Goal: Task Accomplishment & Management: Complete application form

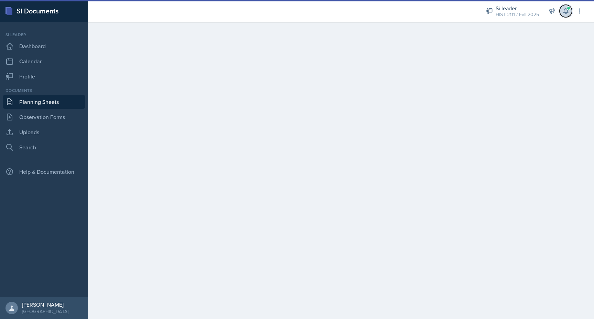
click at [564, 10] on icon at bounding box center [565, 11] width 4 height 5
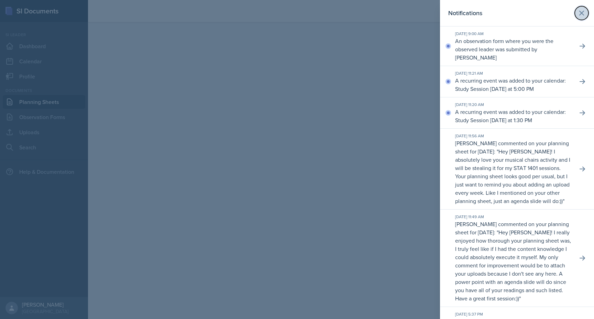
click at [583, 11] on icon at bounding box center [581, 13] width 8 height 8
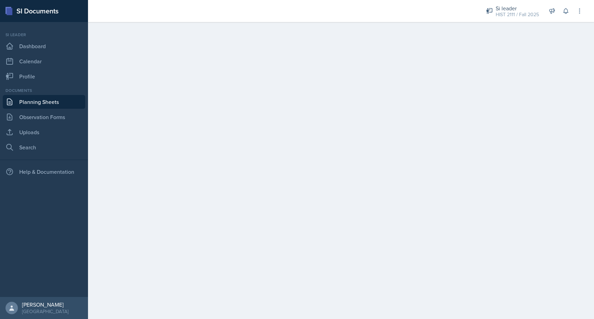
click at [36, 98] on link "Planning Sheets" at bounding box center [44, 102] width 82 height 14
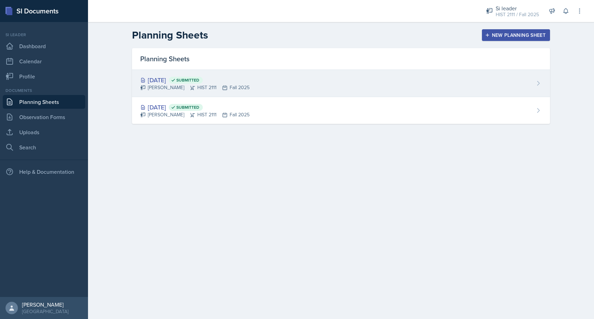
click at [157, 84] on div "[PERSON_NAME] HIST 2111 Fall 2025" at bounding box center [194, 87] width 109 height 7
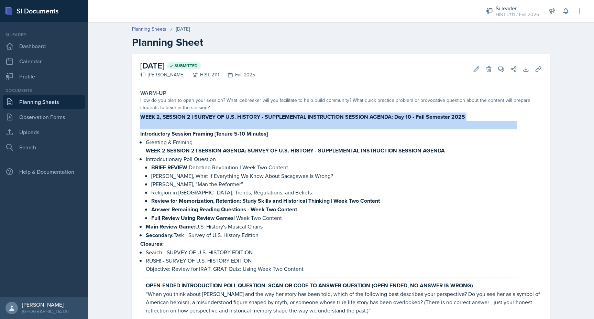
drag, startPoint x: 522, startPoint y: 128, endPoint x: 139, endPoint y: 116, distance: 382.8
copy div "WEEK 2, SESSION 2 | SURVEY OF U.S. HISTORY - SUPPLEMENTAL INSTRUCTION SESSION A…"
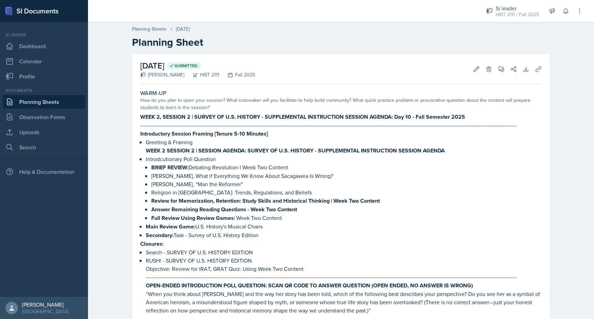
click at [46, 101] on link "Planning Sheets" at bounding box center [44, 102] width 82 height 14
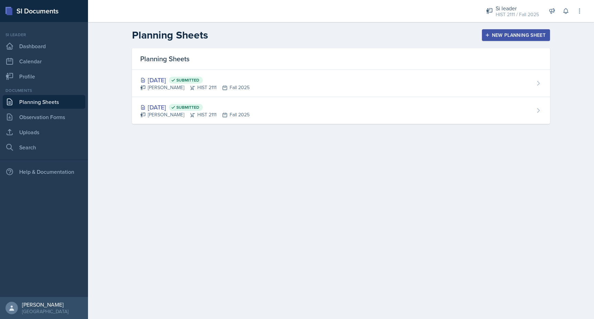
click at [498, 24] on header "Planning Sheets New Planning Sheet" at bounding box center [341, 35] width 506 height 26
click at [496, 35] on div "New Planning Sheet" at bounding box center [515, 34] width 59 height 5
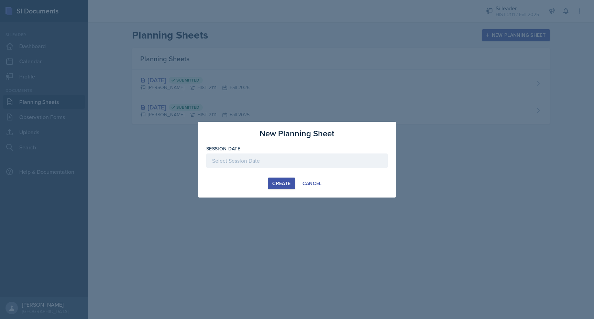
click at [286, 156] on div at bounding box center [296, 160] width 181 height 14
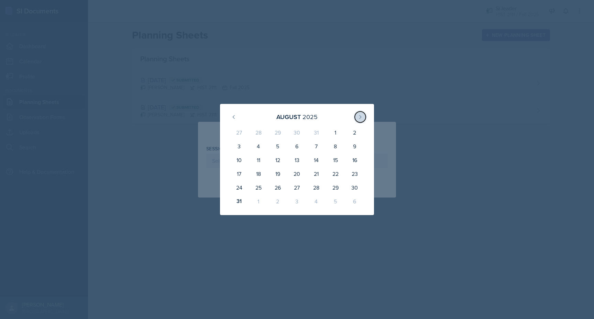
click at [360, 116] on icon at bounding box center [361, 116] width 2 height 3
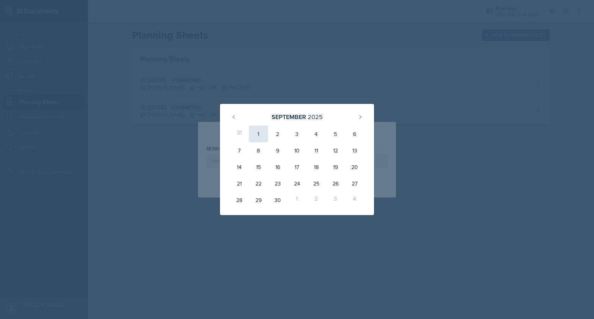
click at [260, 133] on div "1" at bounding box center [258, 133] width 19 height 16
type input "[DATE]"
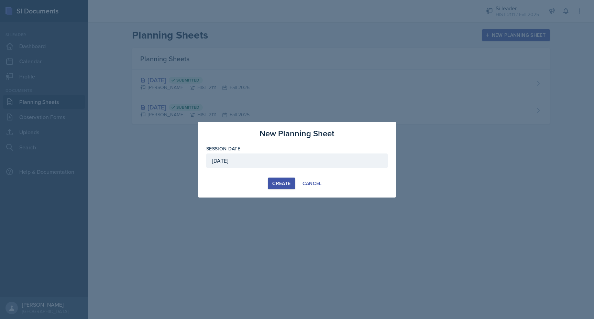
click at [277, 182] on div "Create" at bounding box center [281, 182] width 18 height 5
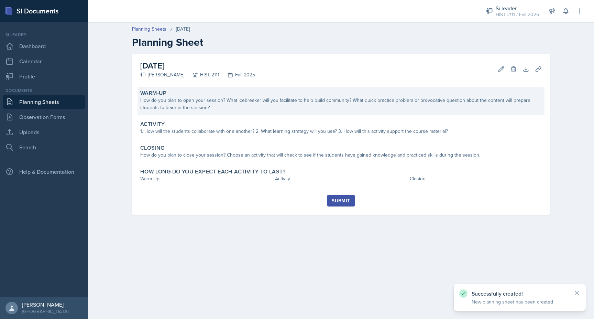
click at [197, 101] on div "How do you plan to open your session? What icebreaker will you facilitate to he…" at bounding box center [340, 104] width 401 height 14
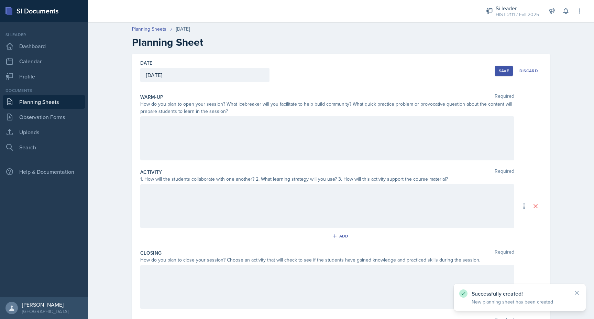
click at [191, 116] on div at bounding box center [327, 138] width 374 height 44
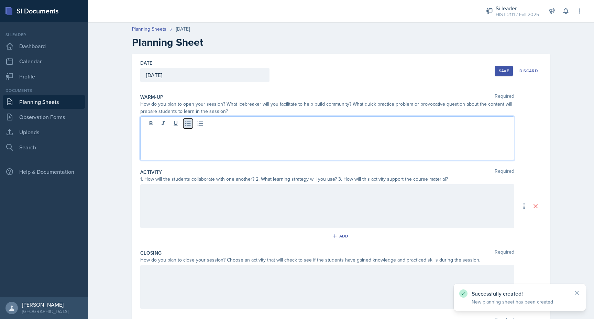
click at [191, 120] on icon at bounding box center [188, 123] width 7 height 7
paste div
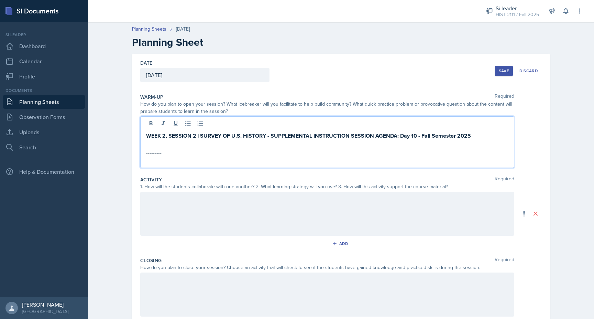
click at [166, 136] on strong "WEEK 2, SESSION 2 | SURVEY OF U.S. HISTORY - SUPPLEMENTAL INSTRUCTION SESSION A…" at bounding box center [308, 136] width 325 height 8
click at [196, 139] on strong "WEEK 3, SESSION 2 | SURVEY OF U.S. HISTORY - SUPPLEMENTAL INSTRUCTION SESSION A…" at bounding box center [308, 136] width 324 height 8
click at [186, 156] on p at bounding box center [327, 160] width 362 height 8
click at [297, 156] on p "[DATE] - [DATE], NO SESSION HELD" at bounding box center [327, 160] width 362 height 8
drag, startPoint x: 317, startPoint y: 152, endPoint x: 135, endPoint y: 134, distance: 182.3
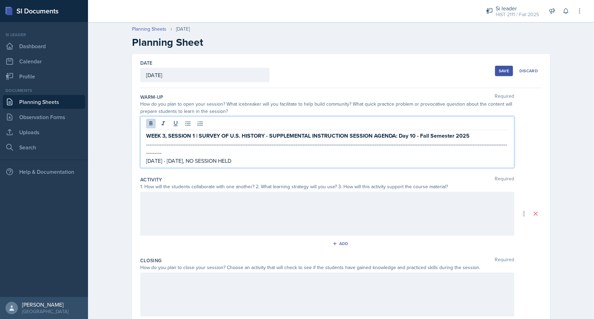
click at [135, 134] on div "Date [DATE] [DATE] 27 28 29 30 31 1 2 3 4 5 6 7 8 9 10 11 12 13 14 15 16 17 18 …" at bounding box center [341, 209] width 418 height 311
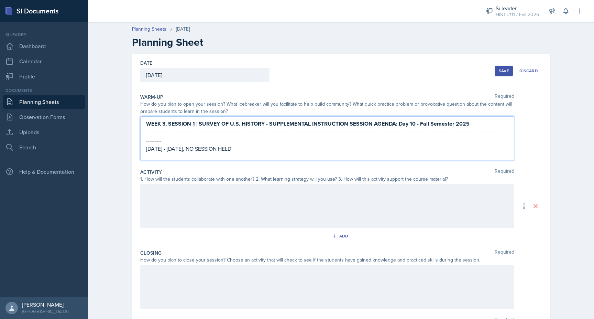
click at [323, 144] on p "[DATE] - [DATE], NO SESSION HELD" at bounding box center [327, 148] width 362 height 8
drag, startPoint x: 392, startPoint y: 142, endPoint x: 133, endPoint y: 119, distance: 259.5
click at [133, 119] on div "Date [DATE] [DATE] 27 28 29 30 31 1 2 3 4 5 6 7 8 9 10 11 12 13 14 15 16 17 18 …" at bounding box center [341, 206] width 418 height 304
copy div "WEEK 3, SESSION 1 | SURVEY OF U.S. HISTORY - SUPPLEMENTAL INSTRUCTION SESSION A…"
click at [159, 192] on div at bounding box center [327, 206] width 374 height 44
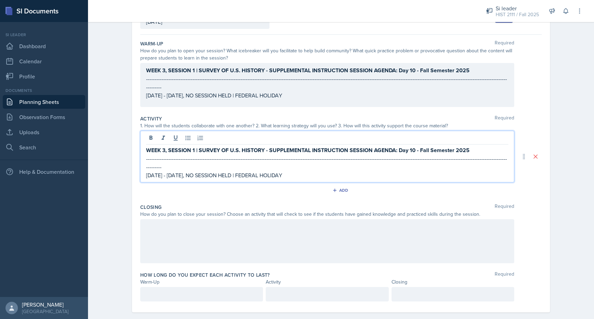
scroll to position [56, 0]
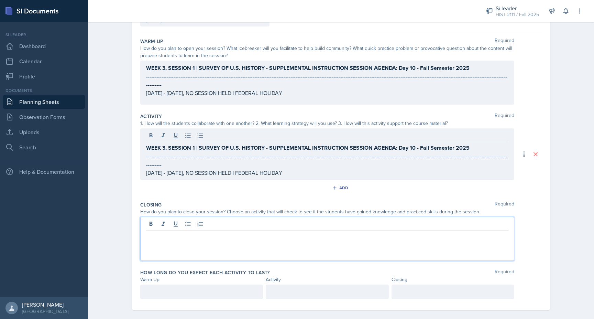
click at [163, 220] on div at bounding box center [327, 239] width 374 height 44
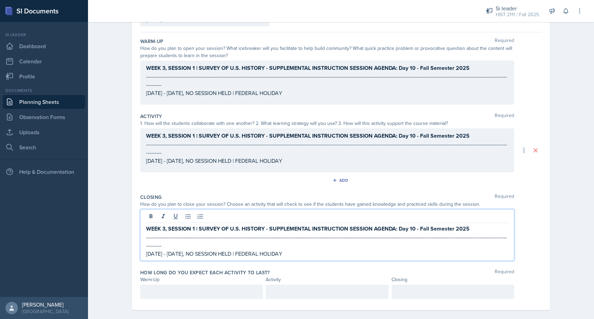
drag, startPoint x: 366, startPoint y: 242, endPoint x: 100, endPoint y: 249, distance: 265.8
click at [100, 249] on div "Planning Sheets [DATE] Planning Sheet Date [DATE] [DATE] 27 28 29 30 31 1 2 3 4…" at bounding box center [341, 144] width 506 height 363
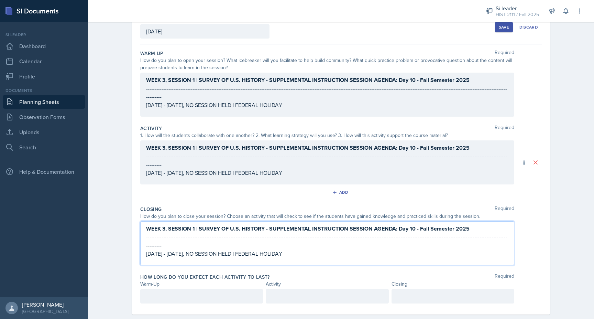
click at [367, 168] on div "WEEK 3, SESSION 1 | SURVEY OF U.S. HISTORY - SUPPLEMENTAL INSTRUCTION SESSION A…" at bounding box center [327, 159] width 362 height 33
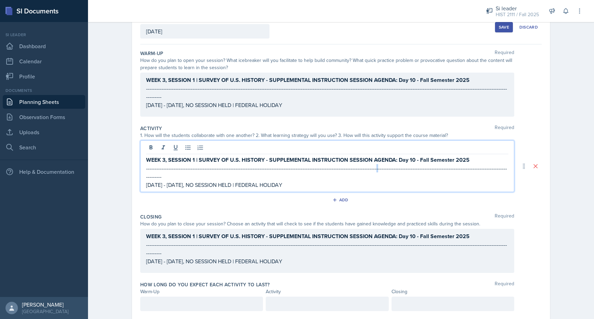
click at [367, 168] on p "-------------------------------------------------------------------------------…" at bounding box center [327, 172] width 362 height 16
drag, startPoint x: 366, startPoint y: 178, endPoint x: 145, endPoint y: 177, distance: 220.7
click at [145, 177] on div "WEEK 3, SESSION 1 | SURVEY OF U.S. HISTORY - SUPPLEMENTAL INSTRUCTION SESSION A…" at bounding box center [327, 166] width 374 height 52
click at [152, 146] on icon at bounding box center [151, 147] width 3 height 4
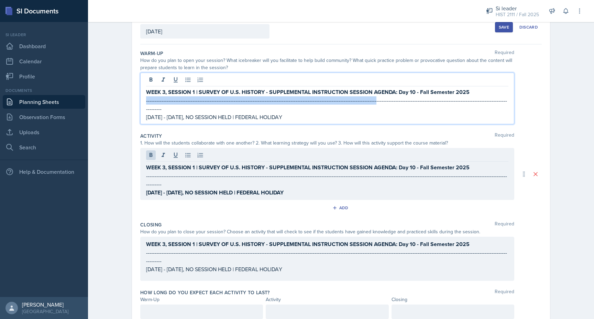
drag, startPoint x: 146, startPoint y: 99, endPoint x: 366, endPoint y: 99, distance: 220.7
click at [366, 99] on div "WEEK 3, SESSION 1 | SURVEY OF U.S. HISTORY - SUPPLEMENTAL INSTRUCTION SESSION A…" at bounding box center [327, 104] width 362 height 33
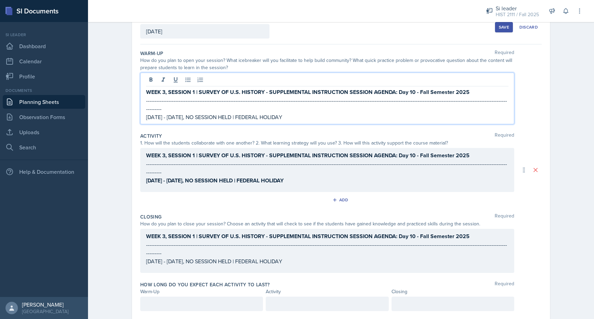
click at [386, 102] on p "-------------------------------------------------------------------------------…" at bounding box center [327, 104] width 362 height 16
drag, startPoint x: 375, startPoint y: 107, endPoint x: 145, endPoint y: 107, distance: 230.0
click at [145, 107] on div "WEEK 3, SESSION 1 | SURVEY OF U.S. HISTORY - SUPPLEMENTAL INSTRUCTION SESSION A…" at bounding box center [327, 99] width 374 height 52
click at [152, 79] on icon at bounding box center [151, 79] width 3 height 4
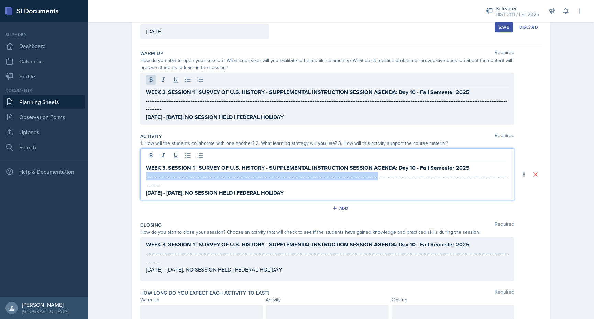
drag, startPoint x: 290, startPoint y: 165, endPoint x: 120, endPoint y: 165, distance: 170.8
click at [120, 165] on div "Planning Sheets [DATE] Planning Sheet Date [DATE] [DATE] 27 28 29 30 31 1 2 3 4…" at bounding box center [341, 161] width 506 height 372
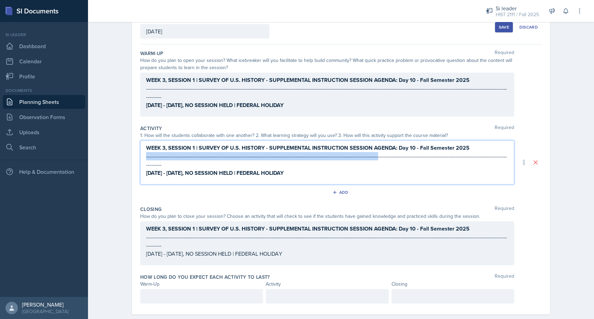
scroll to position [32, 0]
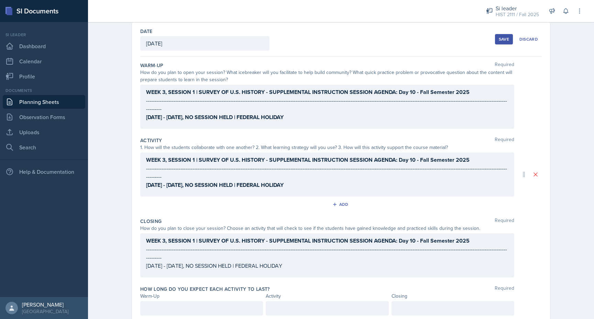
drag, startPoint x: 144, startPoint y: 176, endPoint x: 345, endPoint y: 173, distance: 201.8
click at [346, 173] on div "WEEK 3, SESSION 1 | SURVEY OF U.S. HISTORY - SUPPLEMENTAL INSTRUCTION SESSION A…" at bounding box center [327, 174] width 374 height 44
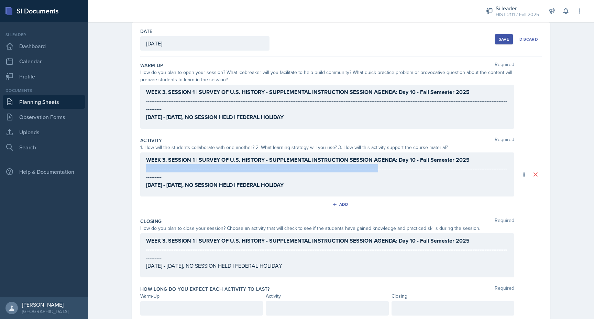
scroll to position [44, 0]
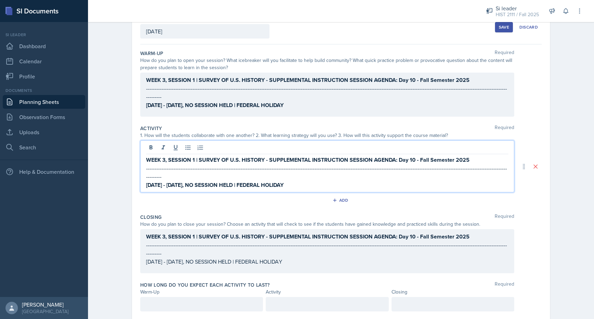
click at [284, 181] on strong "[DATE] - [DATE], NO SESSION HELD | FEDERAL HOLIDAY" at bounding box center [214, 185] width 137 height 8
drag, startPoint x: 365, startPoint y: 177, endPoint x: 127, endPoint y: 179, distance: 238.6
click at [126, 179] on div "Date [DATE] [DATE] 27 28 29 30 31 1 2 3 4 5 6 7 8 9 10 11 12 13 14 15 16 17 18 …" at bounding box center [341, 174] width 440 height 328
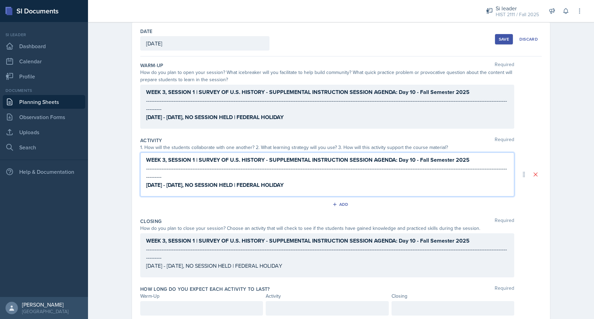
click at [371, 180] on p "[DATE] - [DATE], NO SESSION HELD | FEDERAL HOLIDAY" at bounding box center [327, 184] width 362 height 9
drag, startPoint x: 371, startPoint y: 178, endPoint x: 141, endPoint y: 179, distance: 230.0
click at [141, 179] on div "WEEK 3, SESSION 1 | SURVEY OF U.S. HISTORY - SUPPLEMENTAL INSTRUCTION SESSION A…" at bounding box center [327, 174] width 374 height 44
click at [176, 181] on strong "[DATE] - [DATE], NO SESSION HELD | FEDERAL HOLIDAY" at bounding box center [214, 185] width 137 height 8
drag, startPoint x: 147, startPoint y: 177, endPoint x: 377, endPoint y: 179, distance: 229.6
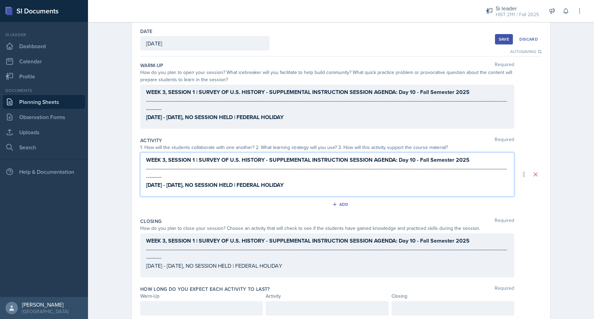
click at [377, 180] on p "[DATE] - [DATE], NO SESSION HELD | FEDERAL HOLIDAY" at bounding box center [327, 184] width 362 height 9
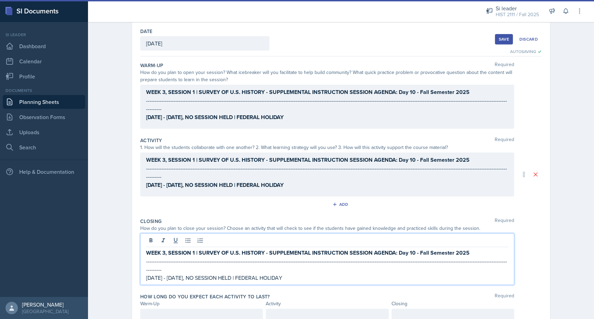
click at [223, 250] on div "WEEK 3, SESSION 1 | SURVEY OF U.S. HISTORY - SUPPLEMENTAL INSTRUCTION SESSION A…" at bounding box center [327, 264] width 362 height 33
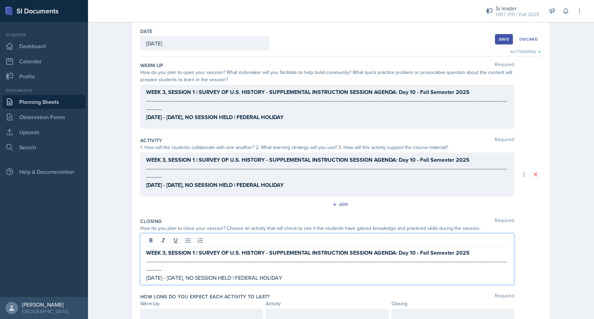
scroll to position [44, 0]
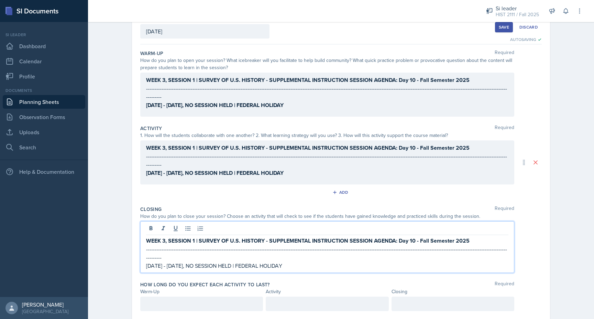
click at [208, 173] on strong "[DATE] - [DATE], NO SESSION HELD | FEDERAL HOLIDAY" at bounding box center [214, 173] width 137 height 8
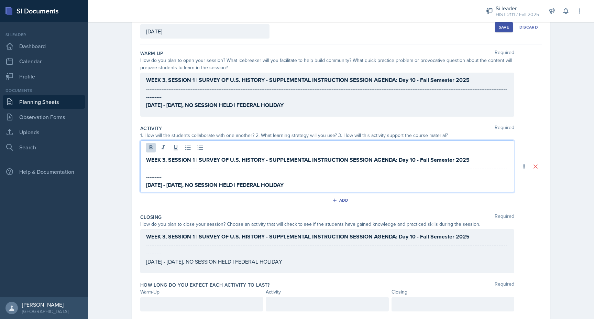
drag, startPoint x: 371, startPoint y: 175, endPoint x: 147, endPoint y: 175, distance: 223.8
click at [147, 180] on p "[DATE] - [DATE], NO SESSION HELD | FEDERAL HOLIDAY" at bounding box center [327, 184] width 362 height 9
click at [150, 151] on icon at bounding box center [150, 147] width 7 height 7
click at [182, 230] on div "WEEK 3, SESSION 1 | SURVEY OF U.S. HISTORY - SUPPLEMENTAL INSTRUCTION SESSION A…" at bounding box center [327, 251] width 374 height 44
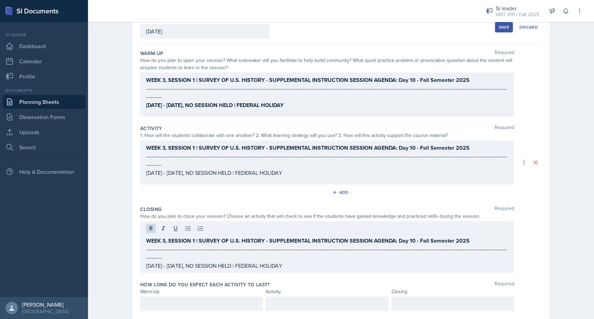
drag, startPoint x: 144, startPoint y: 240, endPoint x: 202, endPoint y: 242, distance: 58.1
click at [203, 242] on div "WEEK 3, SESSION 1 | SURVEY OF U.S. HISTORY - SUPPLEMENTAL INSTRUCTION SESSION A…" at bounding box center [327, 247] width 374 height 52
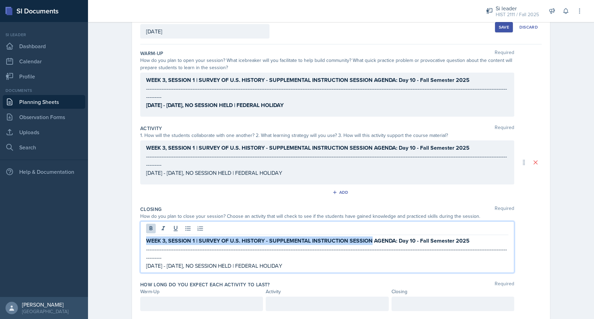
drag, startPoint x: 373, startPoint y: 241, endPoint x: 133, endPoint y: 242, distance: 239.6
click at [133, 242] on div "Date [DATE] [DATE] 27 28 29 30 31 1 2 3 4 5 6 7 8 9 10 11 12 13 14 15 16 17 18 …" at bounding box center [341, 165] width 418 height 311
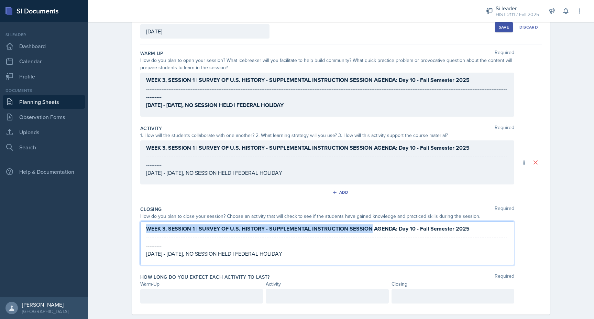
scroll to position [32, 0]
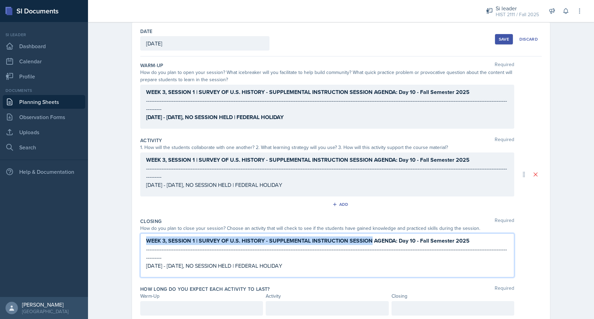
copy strong "WEEK 3, SESSION 1 | SURVEY OF U.S. HISTORY - SUPPLEMENTAL INSTRUCTION SESSION"
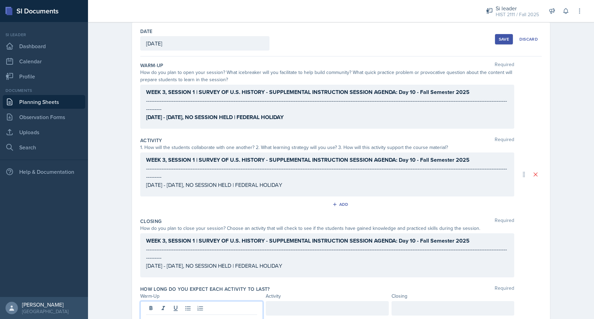
click at [151, 307] on div at bounding box center [201, 314] width 123 height 26
paste div
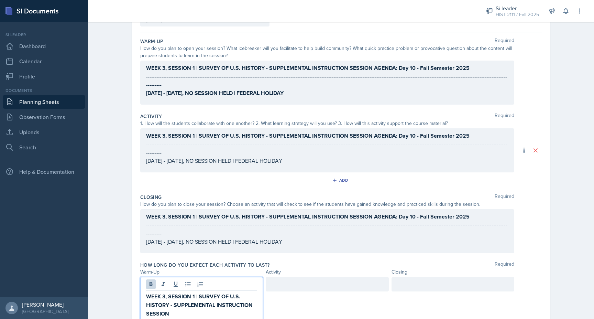
click at [175, 306] on strong "WEEK 3, SESSION 1 | SURVEY OF U.S. HISTORY - SUPPLEMENTAL INSTRUCTION SESSION" at bounding box center [200, 304] width 108 height 25
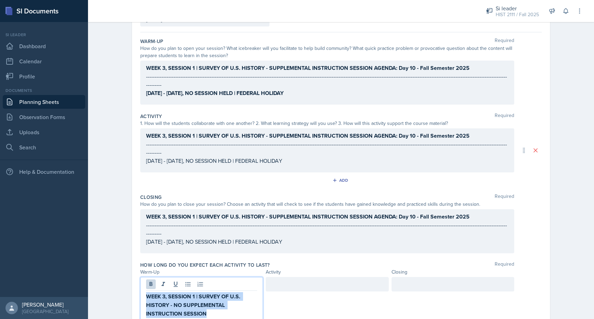
drag, startPoint x: 215, startPoint y: 311, endPoint x: 122, endPoint y: 294, distance: 94.3
click at [122, 294] on div "Date [DATE] [DATE] 27 28 29 30 31 1 2 3 4 5 6 7 8 9 10 11 12 13 14 15 16 17 18 …" at bounding box center [341, 173] width 440 height 350
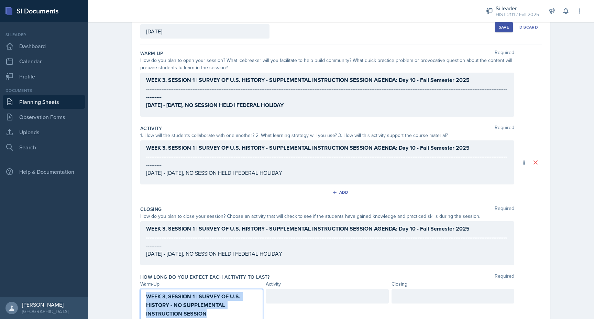
copy strong "WEEK 3, SESSION 1 | SURVEY OF U.S. HISTORY - NO SUPPLEMENTAL INSTRUCTION SESSION"
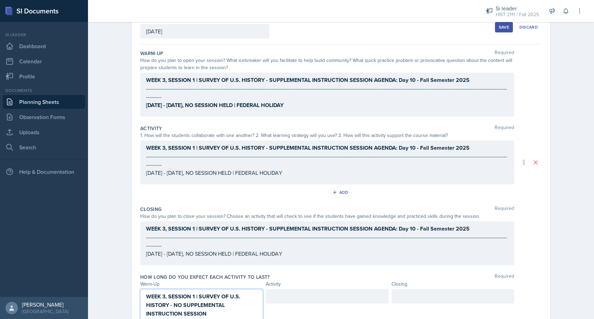
click at [302, 300] on div at bounding box center [327, 296] width 123 height 14
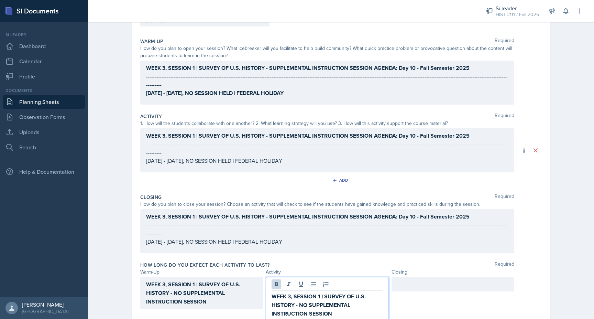
scroll to position [68, 0]
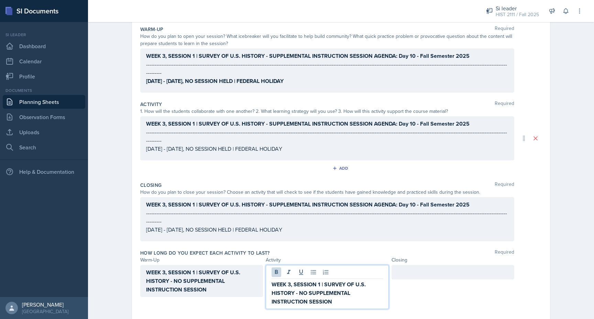
click at [401, 276] on p at bounding box center [452, 272] width 111 height 8
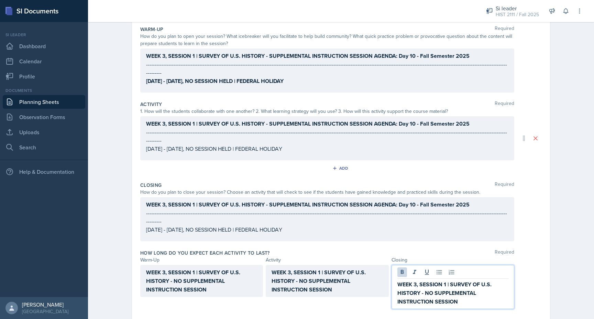
click at [416, 124] on div "WEEK 3, SESSION 1 | SURVEY OF U.S. HISTORY - SUPPLEMENTAL INSTRUCTION SESSION A…" at bounding box center [327, 138] width 374 height 44
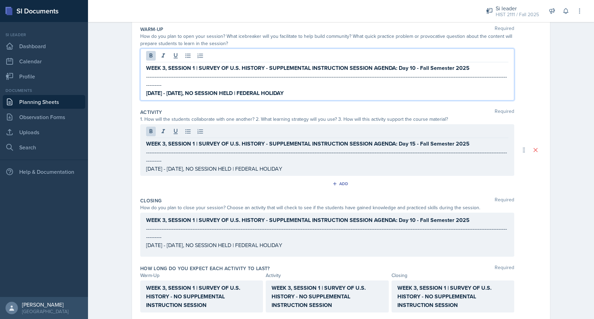
click at [415, 56] on div "WEEK 3, SESSION 1 | SURVEY OF U.S. HISTORY - SUPPLEMENTAL INSTRUCTION SESSION A…" at bounding box center [327, 74] width 374 height 52
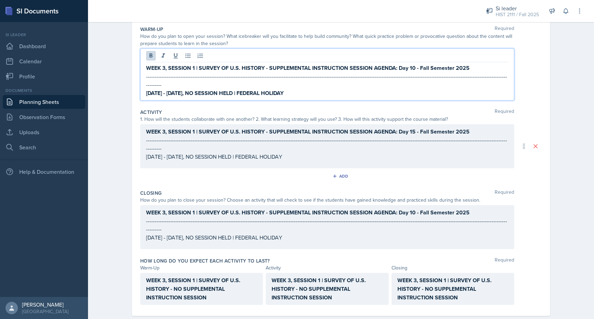
click at [416, 66] on strong "WEEK 3, SESSION 1 | SURVEY OF U.S. HISTORY - SUPPLEMENTAL INSTRUCTION SESSION A…" at bounding box center [307, 68] width 323 height 8
click at [415, 205] on div "WEEK 3, SESSION 1 | SURVEY OF U.S. HISTORY - SUPPLEMENTAL INSTRUCTION SESSION A…" at bounding box center [327, 227] width 374 height 44
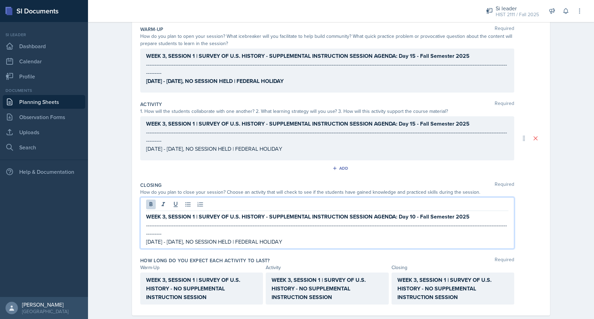
click at [415, 216] on strong "WEEK 3, SESSION 1 | SURVEY OF U.S. HISTORY - SUPPLEMENTAL INSTRUCTION SESSION A…" at bounding box center [307, 216] width 323 height 8
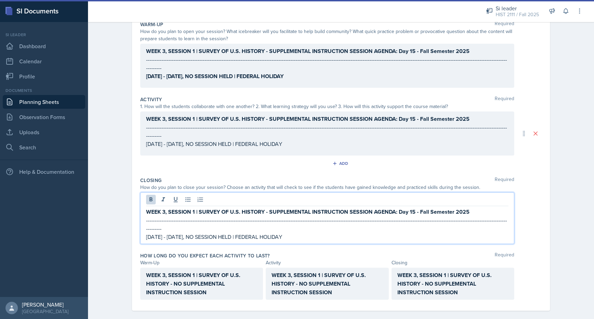
scroll to position [0, 0]
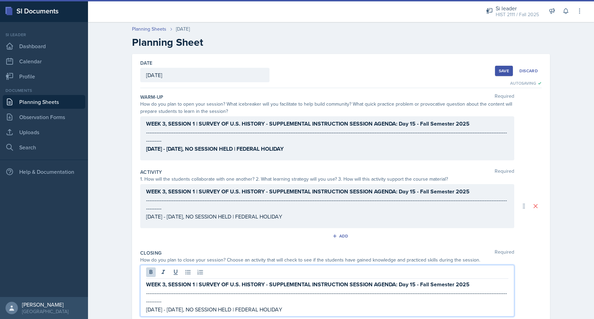
click at [503, 71] on div "Save" at bounding box center [504, 70] width 10 height 5
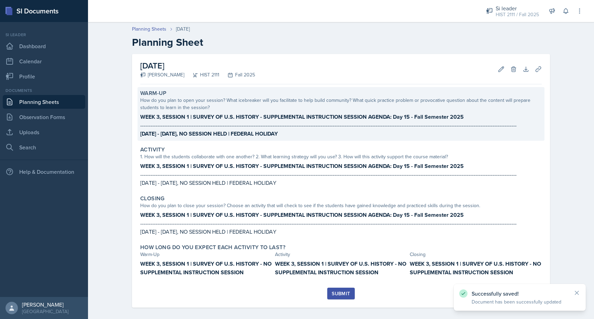
click at [385, 134] on p "[DATE] - [DATE], NO SESSION HELD | FEDERAL HOLIDAY" at bounding box center [340, 133] width 401 height 9
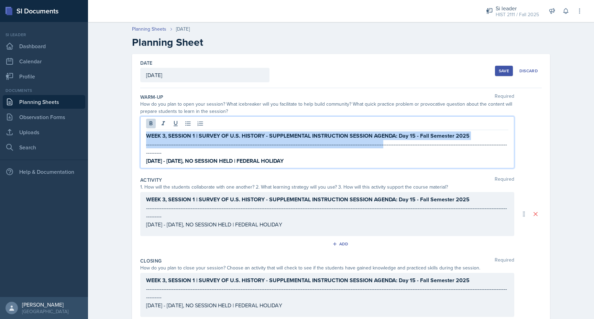
drag, startPoint x: 373, startPoint y: 140, endPoint x: 145, endPoint y: 114, distance: 229.7
click at [145, 114] on div "Warm-Up Required How do you plan to open your session? What icebreaker will you…" at bounding box center [340, 132] width 401 height 83
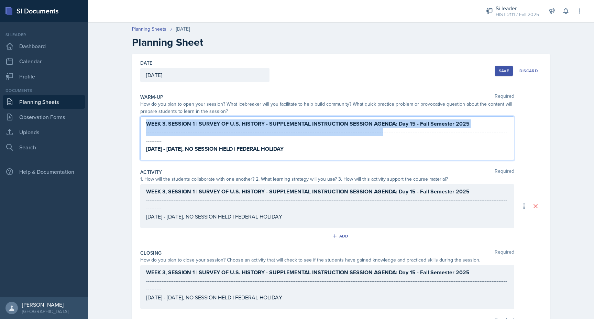
click at [370, 135] on p "-------------------------------------------------------------------------------…" at bounding box center [327, 136] width 362 height 16
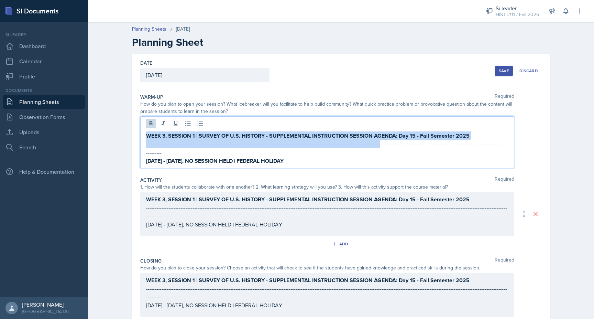
drag, startPoint x: 370, startPoint y: 145, endPoint x: 180, endPoint y: 115, distance: 192.7
click at [180, 115] on div "Warm-Up Required How do you plan to open your session? What icebreaker will you…" at bounding box center [340, 132] width 401 height 83
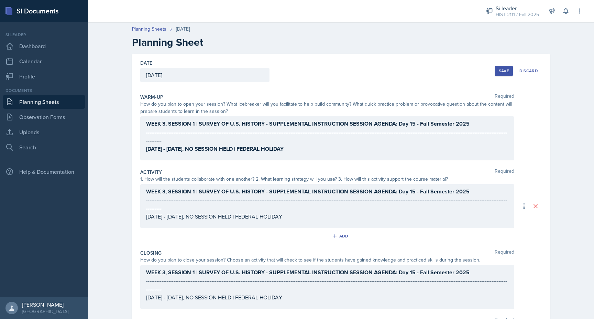
click at [145, 130] on div "WEEK 3, SESSION 1 | SURVEY OF U.S. HISTORY - SUPPLEMENTAL INSTRUCTION SESSION A…" at bounding box center [327, 138] width 374 height 44
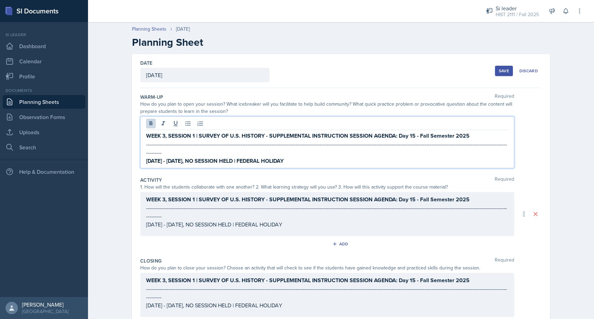
click at [148, 135] on strong "WEEK 3, SESSION 1 | SURVEY OF U.S. HISTORY - SUPPLEMENTAL INSTRUCTION SESSION A…" at bounding box center [307, 136] width 323 height 8
drag, startPoint x: 147, startPoint y: 135, endPoint x: 367, endPoint y: 165, distance: 221.2
click at [367, 165] on div "Warm-Up Required How do you plan to open your session? What icebreaker will you…" at bounding box center [340, 132] width 401 height 83
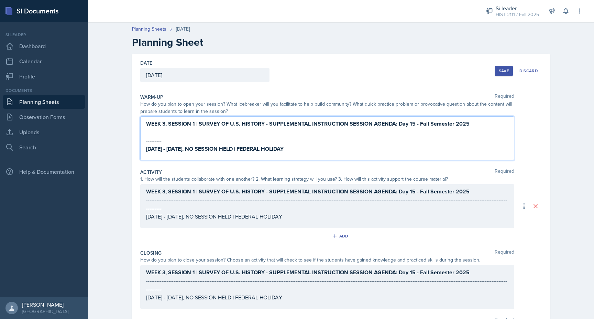
copy div "WEEK 3, SESSION 1 | SURVEY OF U.S. HISTORY - SUPPLEMENTAL INSTRUCTION SESSION A…"
click at [505, 69] on div "Save" at bounding box center [504, 70] width 10 height 5
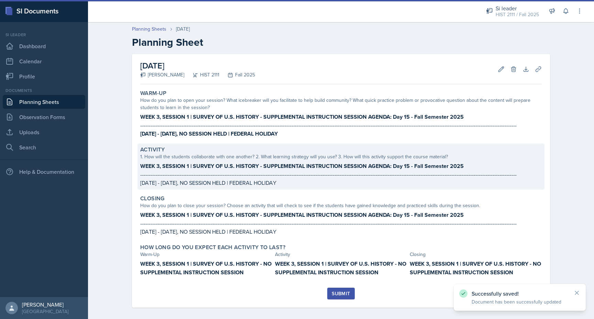
scroll to position [4, 0]
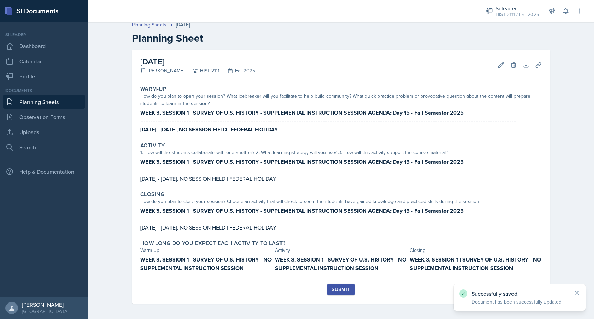
click at [339, 286] on div "Submit" at bounding box center [341, 288] width 18 height 5
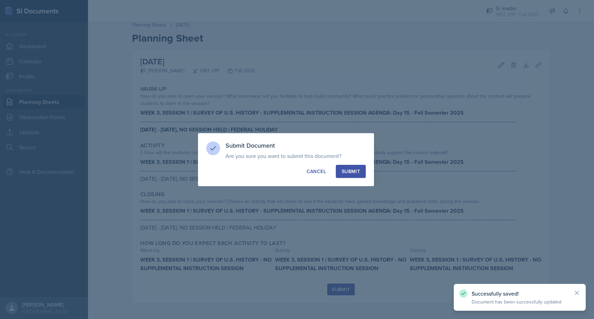
click at [349, 172] on div "Submit" at bounding box center [351, 171] width 18 height 7
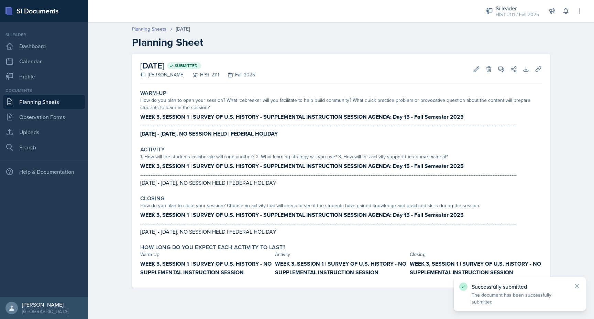
click at [150, 30] on link "Planning Sheets" at bounding box center [149, 28] width 34 height 7
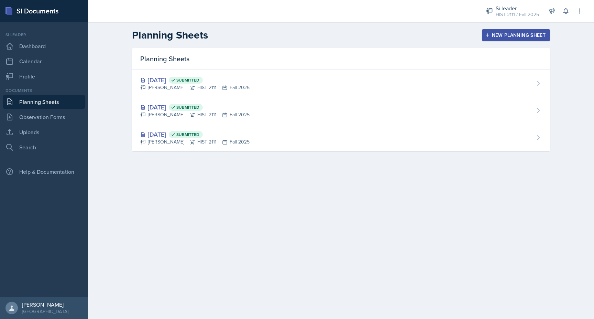
click at [507, 39] on button "New Planning Sheet" at bounding box center [516, 35] width 68 height 12
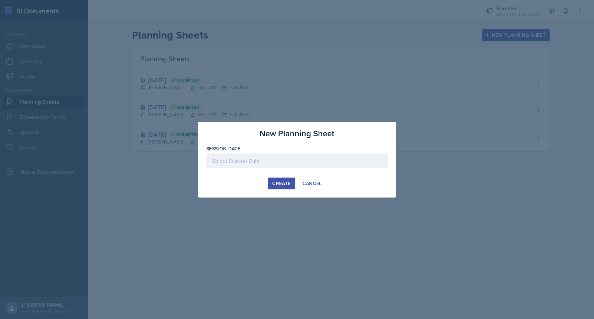
click at [275, 159] on div at bounding box center [296, 160] width 181 height 14
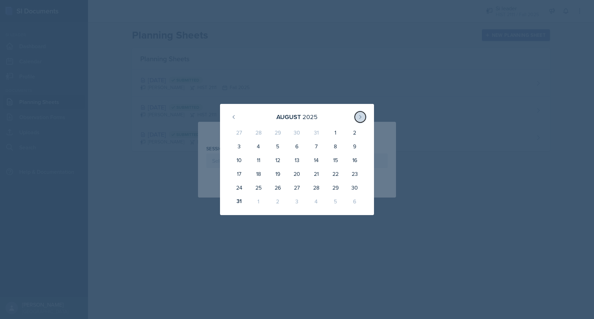
click at [360, 118] on icon at bounding box center [361, 116] width 2 height 3
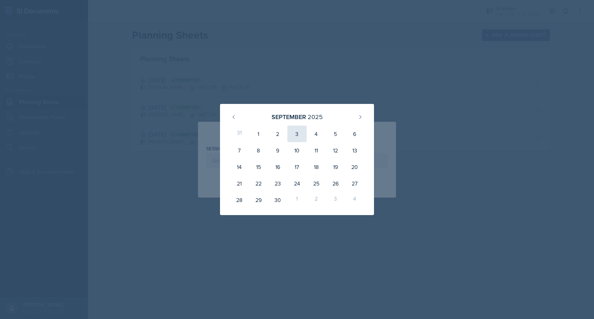
click at [291, 131] on div "3" at bounding box center [296, 133] width 19 height 16
type input "[DATE]"
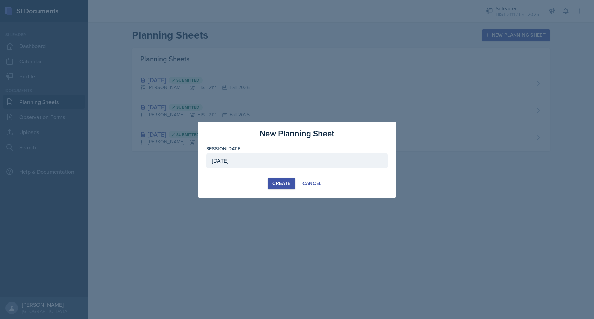
click at [276, 183] on div "Create" at bounding box center [281, 182] width 18 height 5
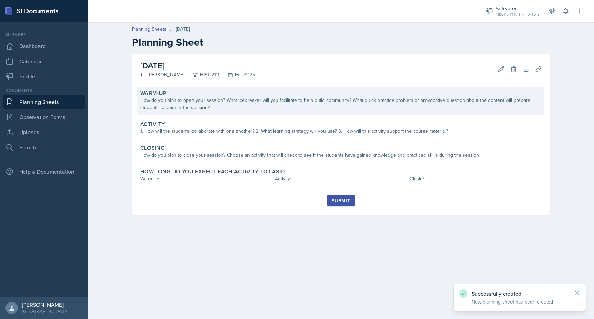
click at [176, 110] on div "How do you plan to open your session? What icebreaker will you facilitate to he…" at bounding box center [340, 104] width 401 height 14
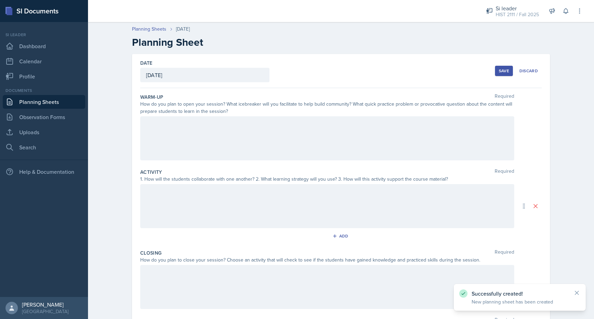
click at [176, 127] on div at bounding box center [327, 138] width 374 height 44
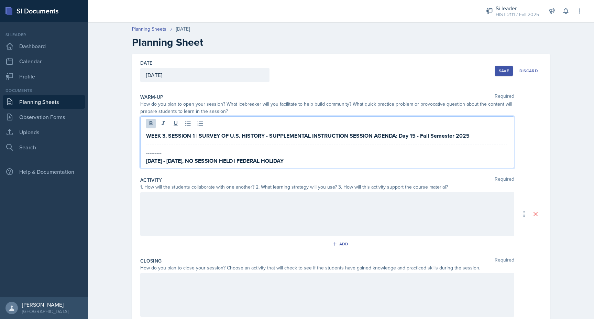
click at [395, 156] on p "[DATE] - [DATE], NO SESSION HELD | FEDERAL HOLIDAY" at bounding box center [327, 160] width 362 height 9
drag, startPoint x: 395, startPoint y: 150, endPoint x: 145, endPoint y: 149, distance: 249.2
click at [145, 149] on div "WEEK 3, SESSION 1 | SURVEY OF U.S. HISTORY - SUPPLEMENTAL INSTRUCTION SESSION A…" at bounding box center [327, 142] width 374 height 52
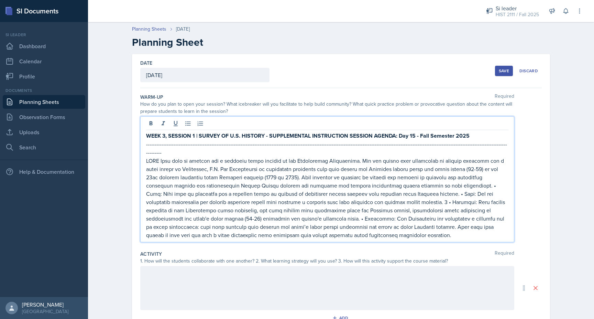
paste div
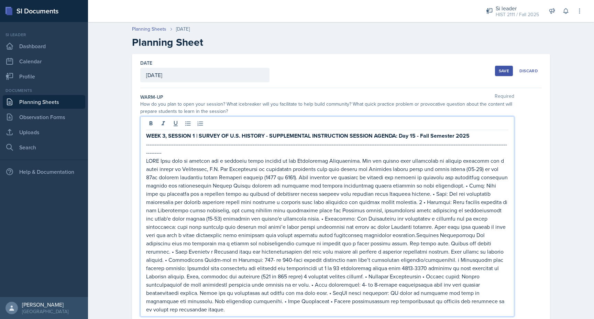
click at [290, 228] on p at bounding box center [327, 234] width 362 height 157
click at [147, 156] on p at bounding box center [327, 234] width 362 height 157
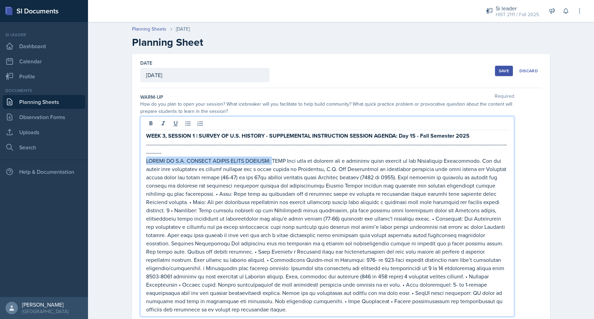
drag, startPoint x: 276, startPoint y: 152, endPoint x: 142, endPoint y: 150, distance: 133.4
click at [142, 150] on div "WEEK 3, SESSION 1 | SURVEY OF U.S. HISTORY - SUPPLEMENTAL INSTRUCTION SESSION A…" at bounding box center [327, 216] width 374 height 200
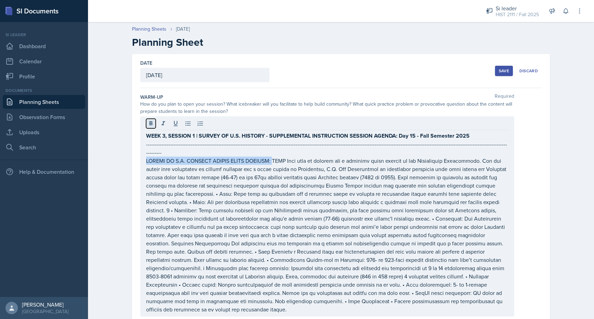
click at [153, 124] on icon at bounding box center [150, 123] width 7 height 7
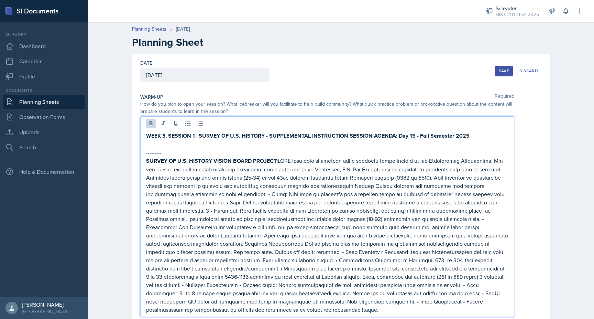
click at [206, 173] on p "SURVEY OF U.S. HISTORY VISION BOARD PROJECT:" at bounding box center [327, 234] width 362 height 157
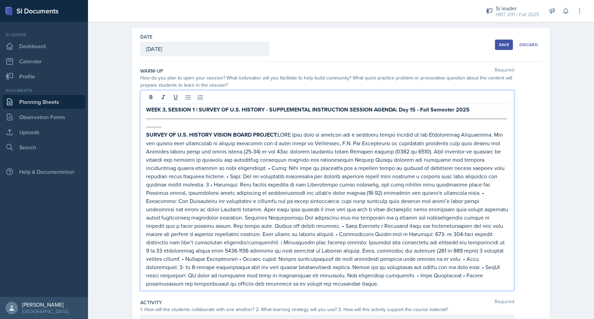
scroll to position [29, 0]
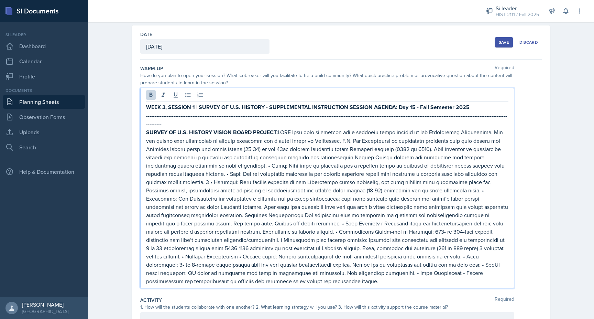
click at [214, 128] on strong "SURVEY OF U.S. HISTORY VISION BOARD PROJECT:" at bounding box center [212, 132] width 132 height 8
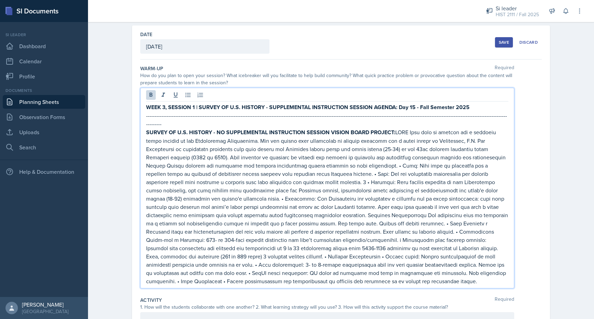
click at [415, 109] on strong "WEEK 3, SESSION 1 | SURVEY OF U.S. HISTORY - SUPPLEMENTAL INSTRUCTION SESSION A…" at bounding box center [307, 107] width 323 height 8
click at [331, 128] on strong "SURVEY OF U.S. HISTORY - NO SUPPLEMENTAL INSTRUCTION SESSION VISION BOARD PROJE…" at bounding box center [270, 132] width 249 height 8
click at [432, 128] on p "SURVEY OF U.S. HISTORY - NO SUPPLEMENTAL INSTRUCTION SESSION DUE TO: VISION BOA…" at bounding box center [327, 206] width 362 height 157
click at [416, 128] on strong "SURVEY OF U.S. HISTORY - NO SUPPLEMENTAL INSTRUCTION SESSION DUE TO: VISION BOA…" at bounding box center [282, 132] width 272 height 8
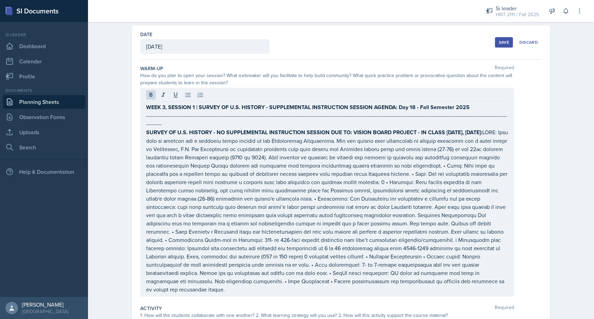
drag, startPoint x: 145, startPoint y: 106, endPoint x: 332, endPoint y: 274, distance: 251.2
click at [332, 274] on div "WEEK 3, SESSION 1 | SURVEY OF U.S. HISTORY - SUPPLEMENTAL INSTRUCTION SESSION A…" at bounding box center [327, 192] width 374 height 209
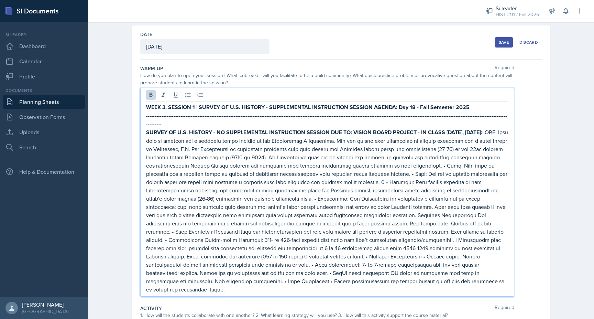
drag, startPoint x: 332, startPoint y: 274, endPoint x: 141, endPoint y: 105, distance: 255.5
click at [141, 105] on div "WEEK 3, SESSION 1 | SURVEY OF U.S. HISTORY - SUPPLEMENTAL INSTRUCTION SESSION A…" at bounding box center [327, 192] width 374 height 209
copy div "LORE 0, IPSUMDO 9 | SITAME CO A.E. SEDDOEI - TEMPORINCIDI UTLABOREETD MAGNAAL E…"
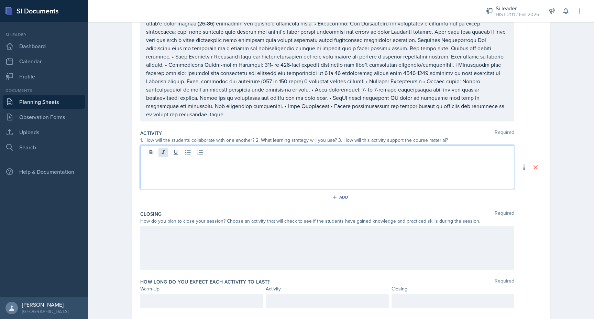
click at [163, 145] on div at bounding box center [327, 167] width 374 height 44
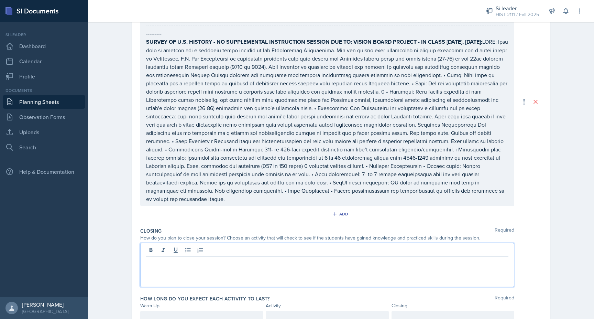
click at [168, 243] on div at bounding box center [327, 265] width 374 height 44
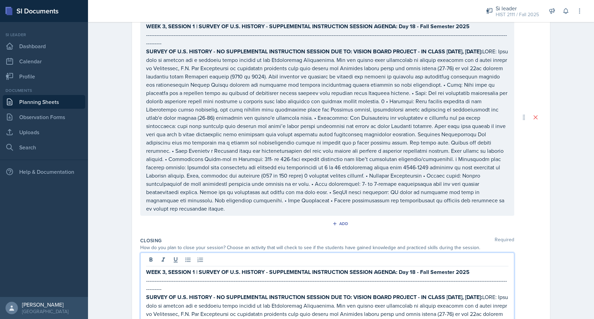
scroll to position [325, 0]
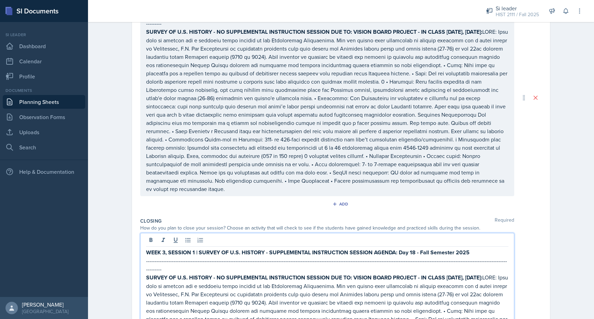
click at [342, 169] on p "SURVEY OF U.S. HISTORY - NO SUPPLEMENTAL INSTRUCTION SESSION DUE TO: VISION BOA…" at bounding box center [327, 109] width 362 height 165
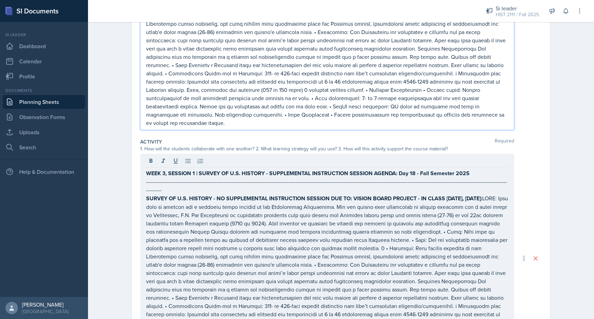
scroll to position [207, 0]
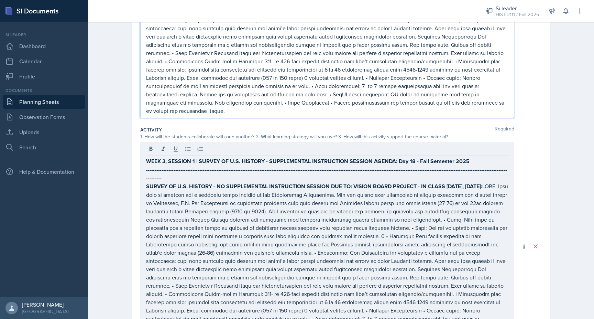
click at [336, 93] on p "SURVEY OF U.S. HISTORY - NO SUPPLEMENTAL INSTRUCTION SESSION DUE TO: VISION BOA…" at bounding box center [327, 31] width 362 height 165
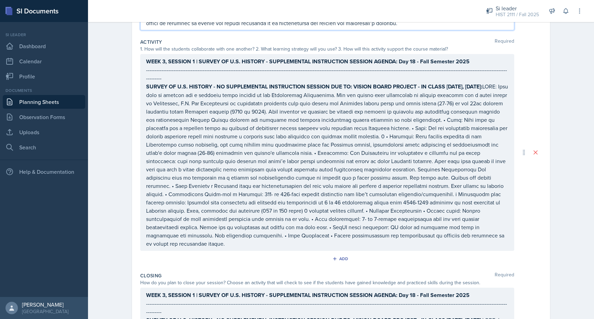
click at [340, 230] on p "SURVEY OF U.S. HISTORY - NO SUPPLEMENTAL INSTRUCTION SESSION DUE TO: VISION BOA…" at bounding box center [327, 164] width 362 height 165
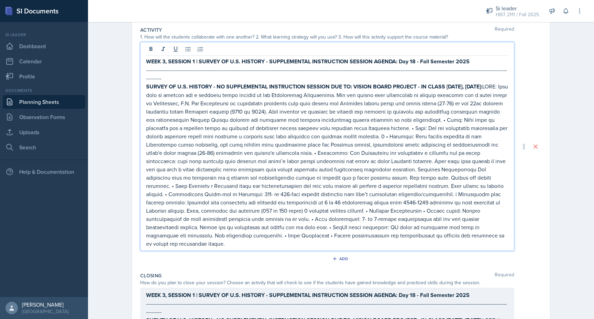
scroll to position [332, 0]
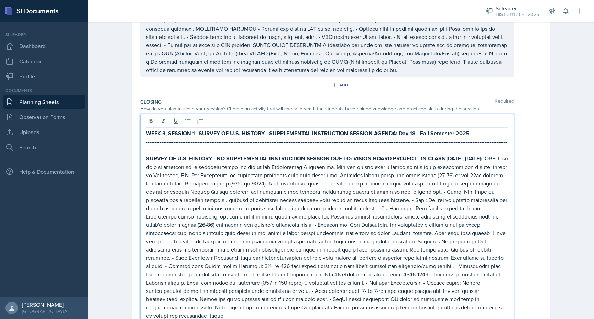
click at [337, 269] on p "SURVEY OF U.S. HISTORY - NO SUPPLEMENTAL INSTRUCTION SESSION DUE TO: VISION BOA…" at bounding box center [327, 236] width 362 height 165
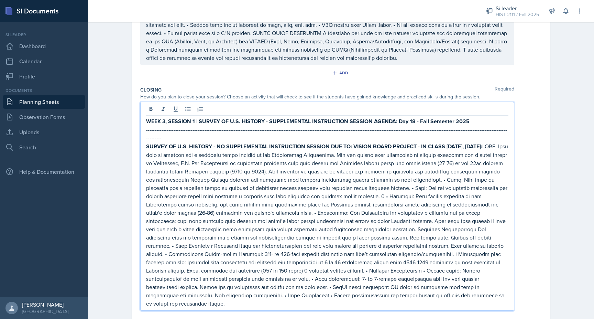
scroll to position [581, 0]
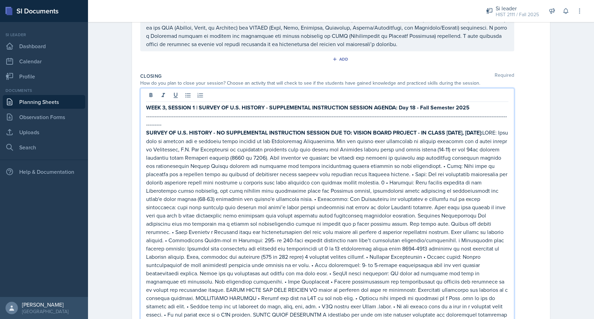
click at [229, 128] on p "SURVEY OF U.S. HISTORY - NO SUPPLEMENTAL INSTRUCTION SESSION DUE TO: VISION BOA…" at bounding box center [327, 235] width 362 height 215
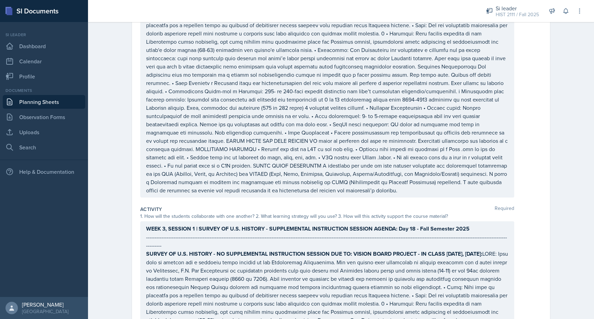
scroll to position [0, 0]
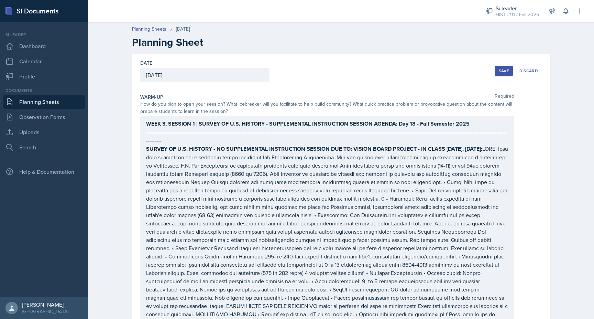
click at [506, 68] on div "Save" at bounding box center [504, 70] width 10 height 5
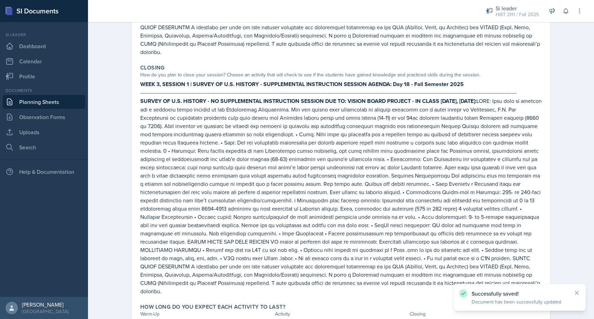
scroll to position [532, 0]
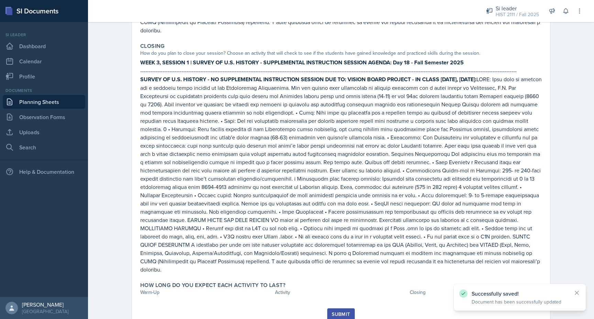
click at [40, 101] on link "Planning Sheets" at bounding box center [44, 102] width 82 height 14
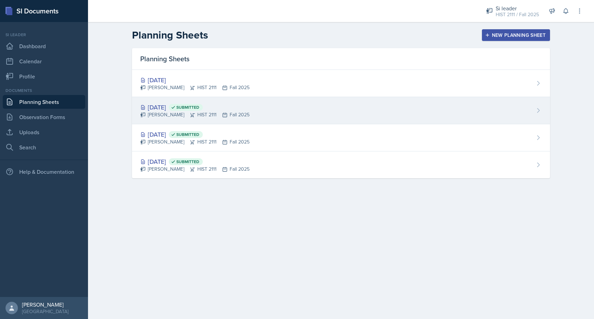
click at [168, 111] on div "[DATE] Submitted" at bounding box center [194, 106] width 109 height 9
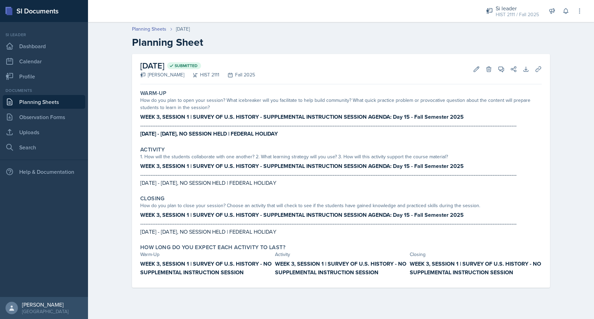
click at [251, 264] on strong "WEEK 3, SESSION 1 | SURVEY OF U.S. HISTORY - NO SUPPLEMENTAL INSTRUCTION SESSION" at bounding box center [205, 268] width 131 height 16
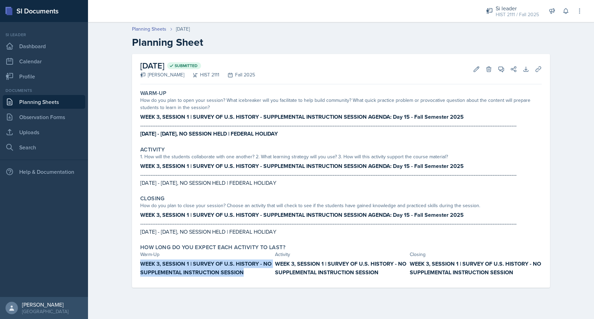
drag, startPoint x: 245, startPoint y: 270, endPoint x: 139, endPoint y: 261, distance: 106.3
click at [139, 261] on div "How long do you expect each activity to last? Warm-Up Activity Closing WEEK 3, …" at bounding box center [340, 260] width 407 height 38
copy strong "WEEK 3, SESSION 1 | SURVEY OF U.S. HISTORY - NO SUPPLEMENTAL INSTRUCTION SESSION"
click at [41, 103] on link "Planning Sheets" at bounding box center [44, 102] width 82 height 14
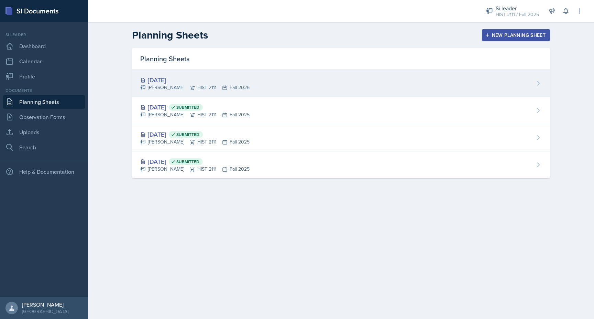
click at [163, 70] on div "[DATE] [PERSON_NAME] HIST 2111 Fall 2025" at bounding box center [341, 83] width 418 height 27
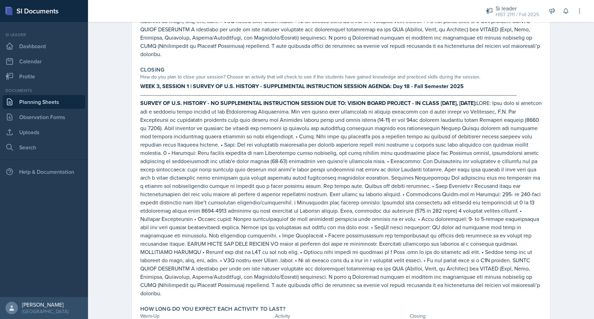
scroll to position [532, 0]
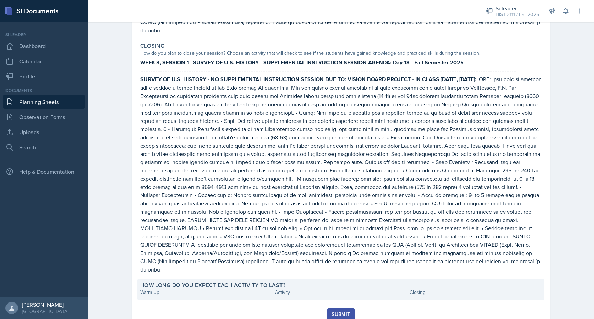
click at [167, 288] on div "Warm-Up" at bounding box center [206, 291] width 132 height 7
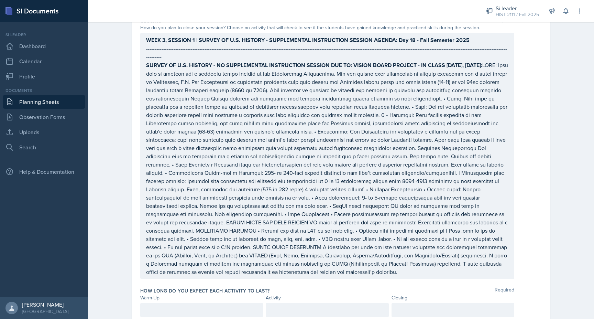
scroll to position [648, 0]
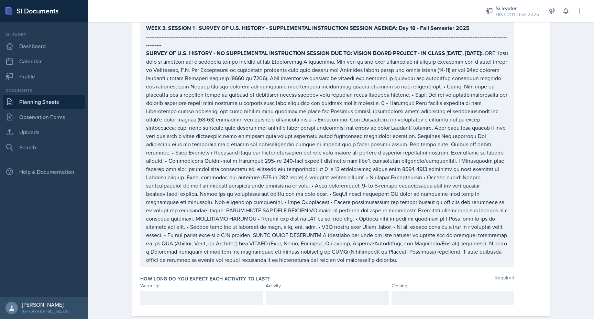
click at [165, 294] on p at bounding box center [201, 298] width 111 height 8
paste div
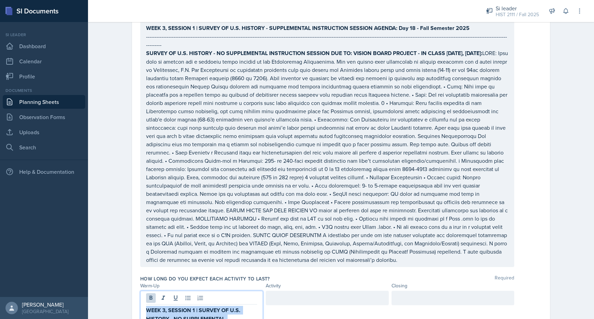
drag, startPoint x: 195, startPoint y: 309, endPoint x: 142, endPoint y: 283, distance: 58.9
click at [142, 290] on div "WEEK 3, SESSION 1 | SURVEY OF U.S. HISTORY - NO SUPPLEMENTAL INSTRUCTION SESSIO…" at bounding box center [201, 316] width 123 height 53
copy strong "WEEK 3, SESSION 1 | SURVEY OF U.S. HISTORY - NO SUPPLEMENTAL INSTRUCTION SESSIO…"
click at [312, 290] on div at bounding box center [327, 297] width 123 height 14
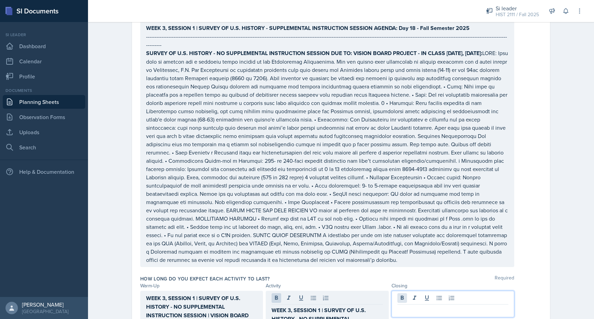
click at [399, 290] on div at bounding box center [453, 303] width 123 height 26
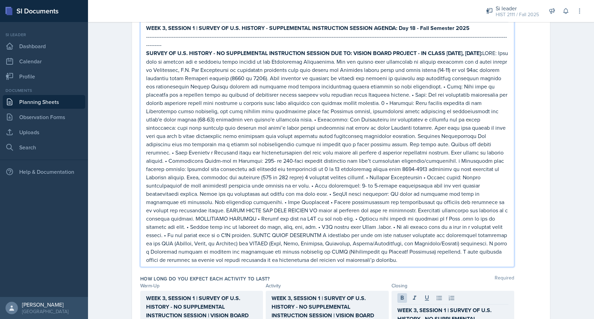
click at [317, 202] on p "SURVEY OF U.S. HISTORY - NO SUPPLEMENTAL INSTRUCTION SESSION DUE TO: VISION BOA…" at bounding box center [327, 156] width 362 height 215
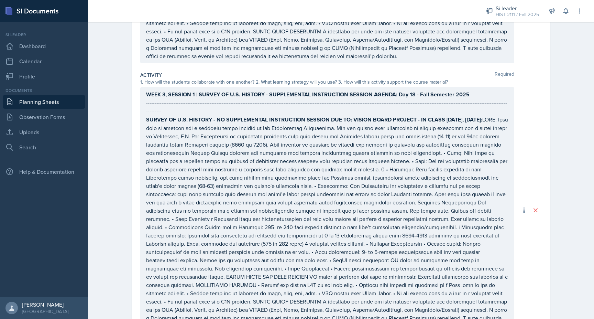
scroll to position [0, 0]
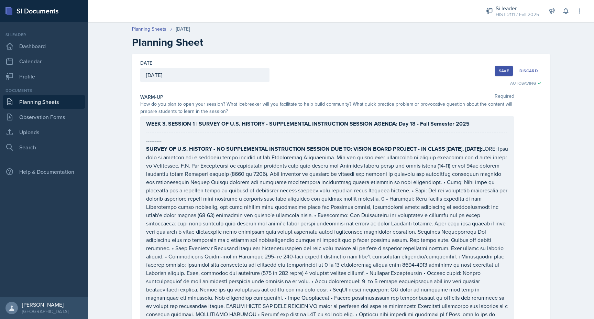
click at [502, 71] on div "Save" at bounding box center [504, 70] width 10 height 5
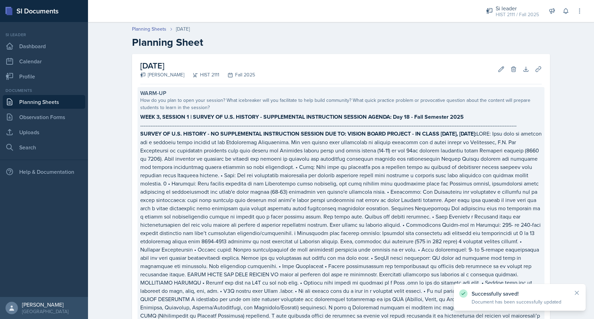
scroll to position [557, 0]
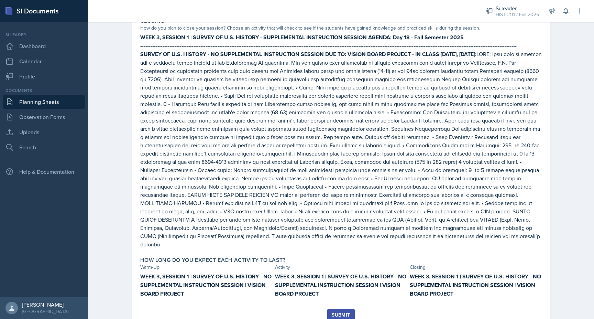
click at [342, 312] on div "Submit" at bounding box center [341, 314] width 18 height 5
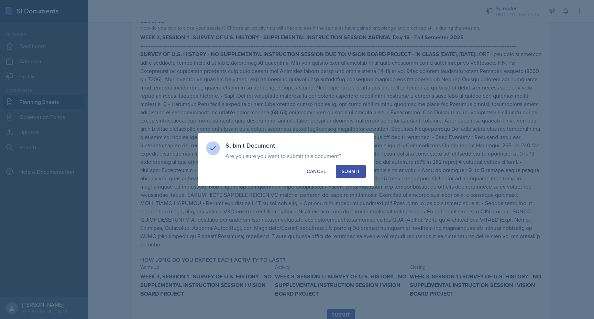
click at [350, 253] on div at bounding box center [297, 159] width 594 height 319
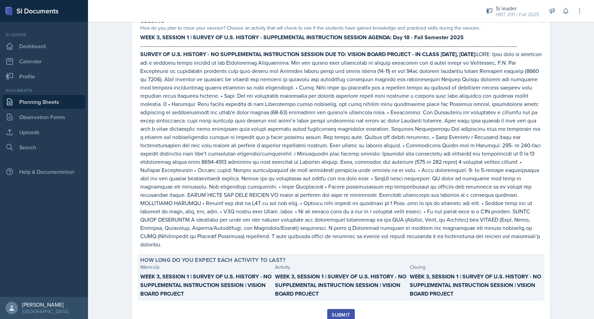
click at [326, 272] on strong "WEEK 3, SESSION 1 | SURVEY OF U.S. HISTORY - NO SUPPLEMENTAL INSTRUCTION SESSIO…" at bounding box center [340, 284] width 131 height 25
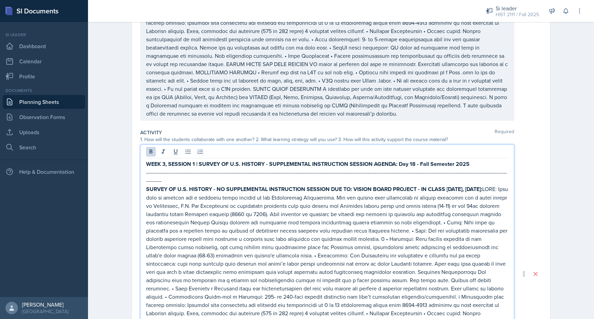
click at [194, 144] on div "WEEK 3, SESSION 1 | SURVEY OF U.S. HISTORY - SUPPLEMENTAL INSTRUCTION SESSION A…" at bounding box center [327, 273] width 374 height 258
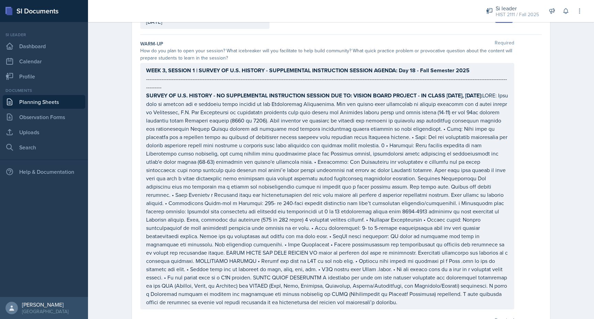
scroll to position [0, 0]
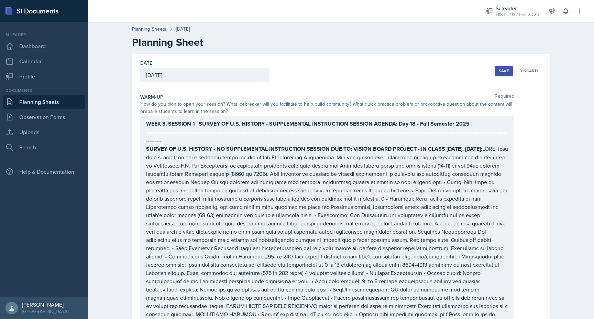
click at [195, 125] on div "WEEK 3, SESSION 1 | SURVEY OF U.S. HISTORY - SUPPLEMENTAL INSTRUCTION SESSION A…" at bounding box center [327, 239] width 374 height 246
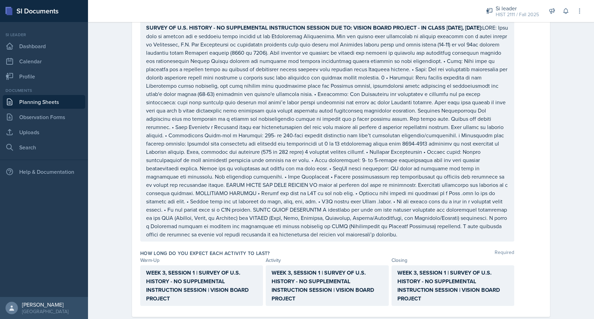
click at [186, 268] on strong "WEEK 3, SESSION 1 | SURVEY OF U.S. HISTORY - NO SUPPLEMENTAL INSTRUCTION SESSIO…" at bounding box center [198, 285] width 104 height 34
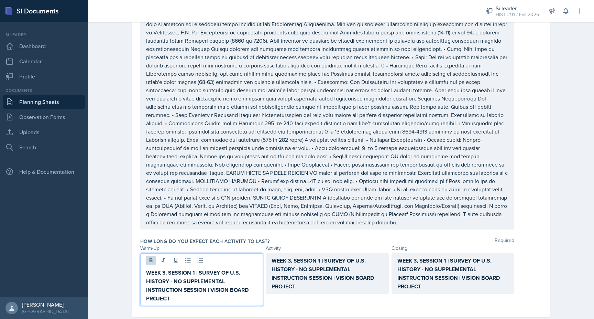
scroll to position [674, 0]
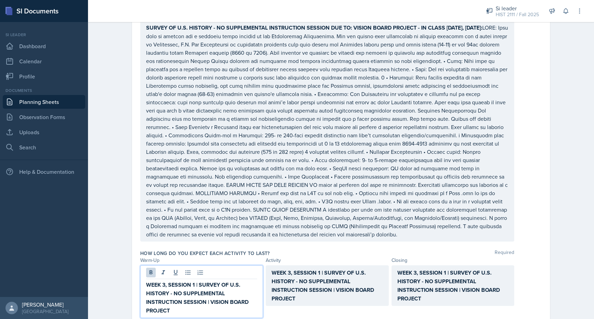
click at [195, 280] on strong "WEEK 3, SESSION 1 | SURVEY OF U.S. HISTORY - NO SUPPLEMENTAL INSTRUCTION SESSIO…" at bounding box center [198, 297] width 104 height 34
click at [320, 265] on div "WEEK 3, SESSION 1 | SURVEY OF U.S. HISTORY - NO SUPPLEMENTAL INSTRUCTION SESSIO…" at bounding box center [327, 285] width 123 height 41
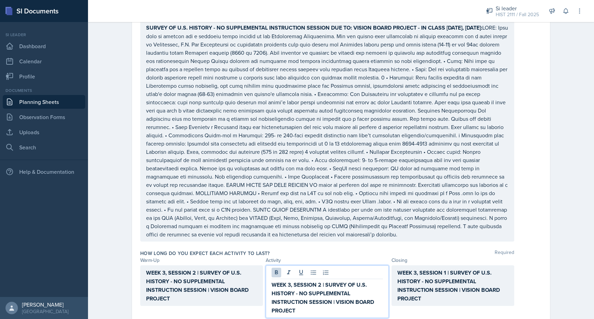
click at [445, 268] on strong "WEEK 3, SESSION 1 | SURVEY OF U.S. HISTORY - NO SUPPLEMENTAL INSTRUCTION SESSIO…" at bounding box center [449, 285] width 104 height 34
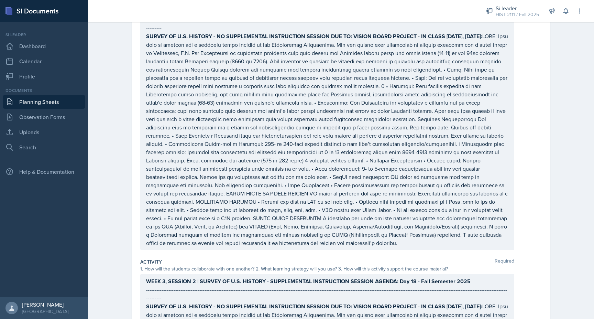
scroll to position [37, 0]
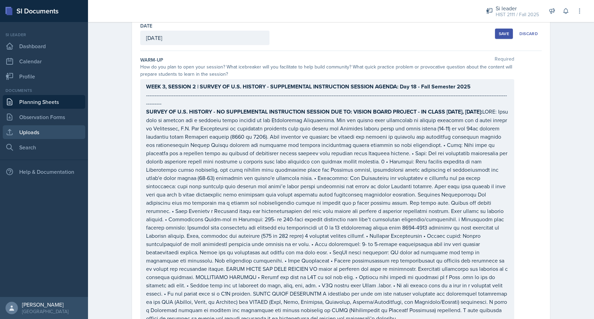
click at [28, 135] on link "Uploads" at bounding box center [44, 132] width 82 height 14
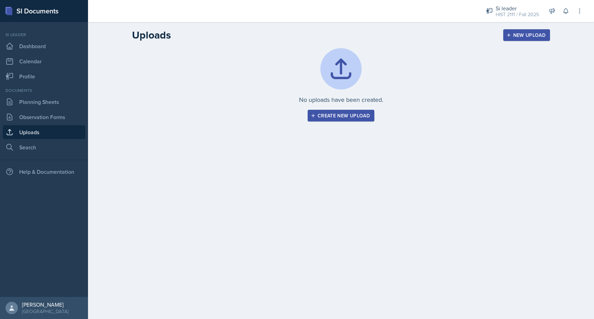
click at [316, 118] on button "Create new upload" at bounding box center [341, 116] width 67 height 12
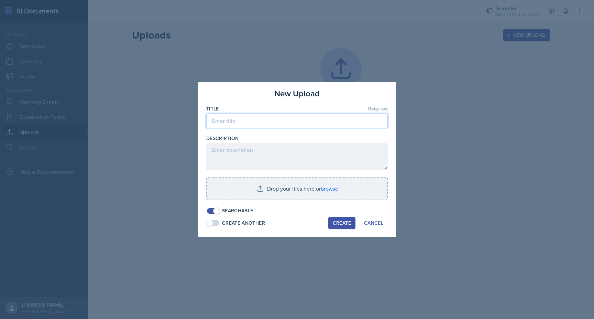
click at [280, 124] on input at bounding box center [296, 120] width 181 height 14
paste input "Framing Early American History: A Collaborative Vision Board Project"
type input "Framing Early American History: A Collaborative Vision Board Project"
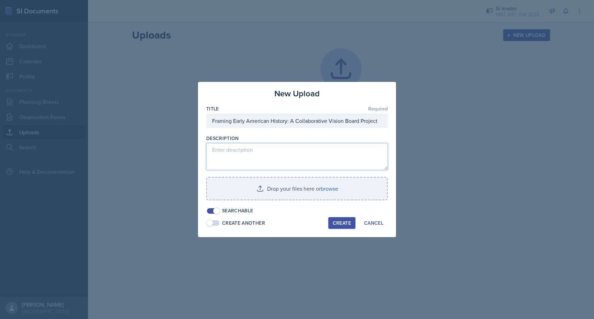
click at [246, 158] on textarea at bounding box center [296, 156] width 181 height 27
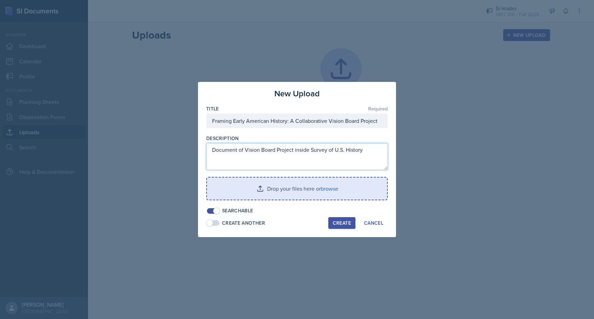
type textarea "Document of Vision Board Project inside Survey of U.S. History"
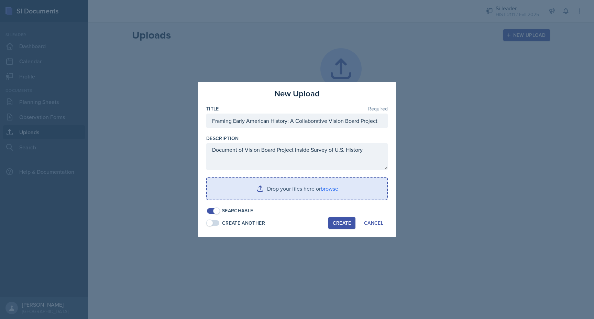
click at [243, 193] on input "file" at bounding box center [297, 188] width 180 height 22
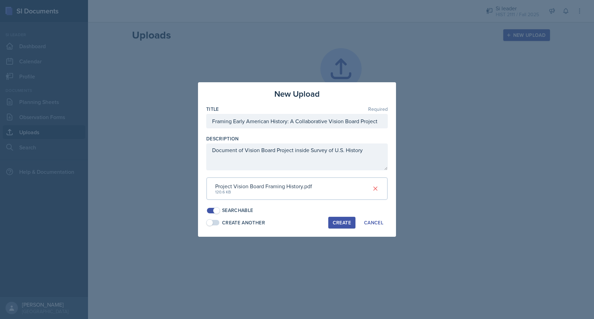
click at [338, 225] on div "Create" at bounding box center [342, 222] width 18 height 5
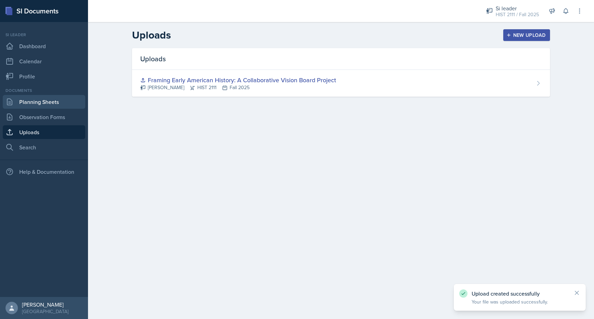
click at [28, 102] on link "Planning Sheets" at bounding box center [44, 102] width 82 height 14
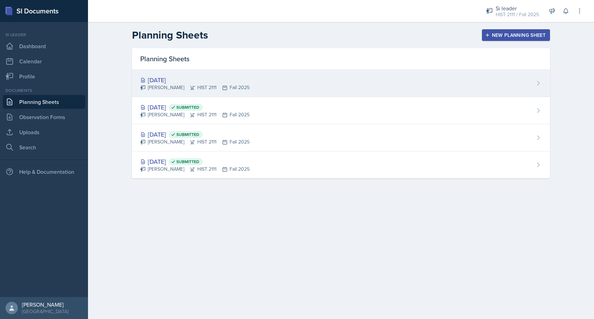
click at [243, 85] on div "[PERSON_NAME] HIST 2111 Fall 2025" at bounding box center [194, 87] width 109 height 7
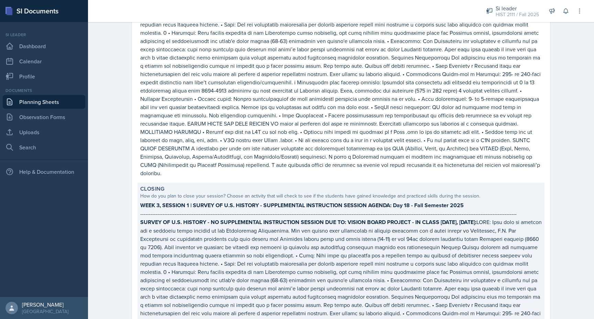
click at [205, 209] on p "-------------------------------------------------------------------------------…" at bounding box center [340, 213] width 401 height 8
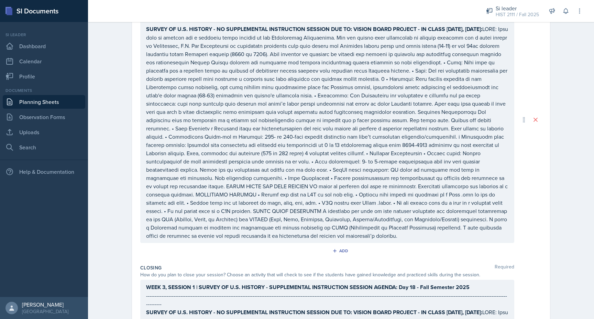
scroll to position [242, 0]
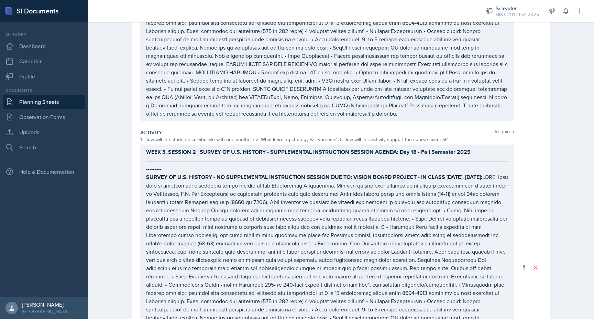
click at [196, 146] on div "WEEK 3, SESSION 2 | SURVEY OF U.S. HISTORY - SUPPLEMENTAL INSTRUCTION SESSION A…" at bounding box center [327, 267] width 374 height 246
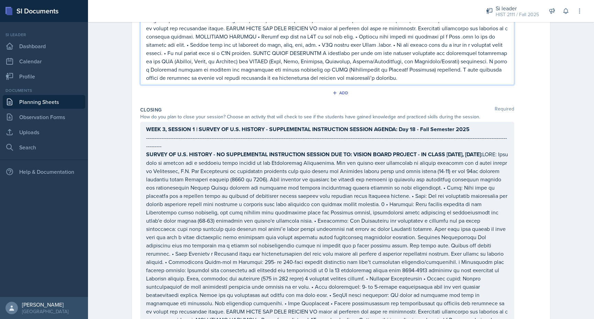
click at [196, 150] on p "SURVEY OF U.S. HISTORY - NO SUPPLEMENTAL INSTRUCTION SESSION DUE TO: VISION BOA…" at bounding box center [327, 257] width 362 height 215
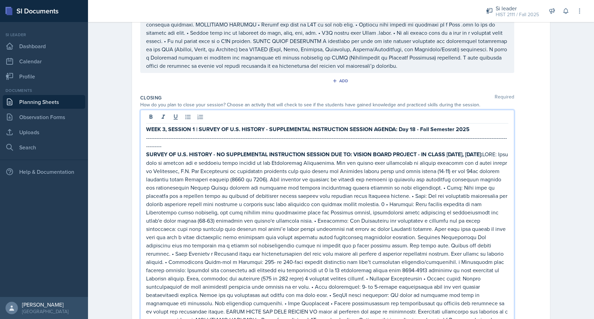
scroll to position [547, 0]
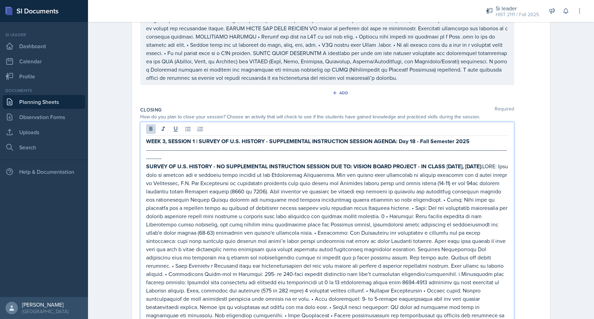
click at [195, 137] on strong "WEEK 3, SESSION 1 | SURVEY OF U.S. HISTORY - SUPPLEMENTAL INSTRUCTION SESSION A…" at bounding box center [307, 141] width 323 height 8
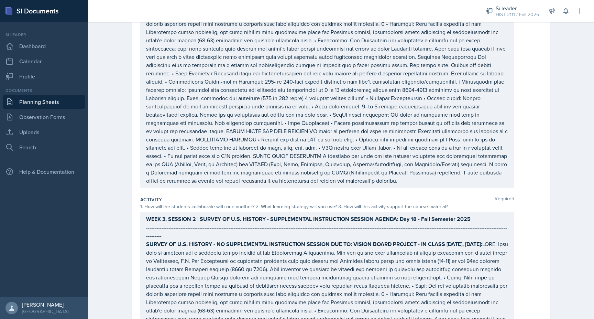
scroll to position [0, 0]
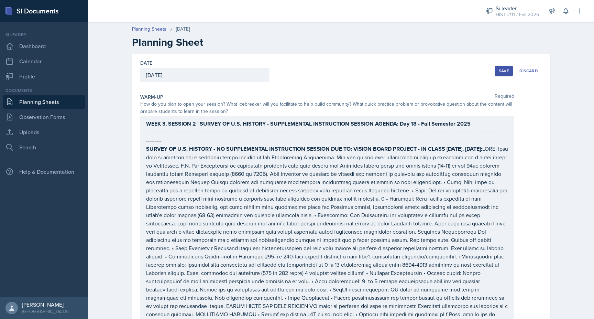
click at [504, 69] on div "Save" at bounding box center [504, 70] width 10 height 5
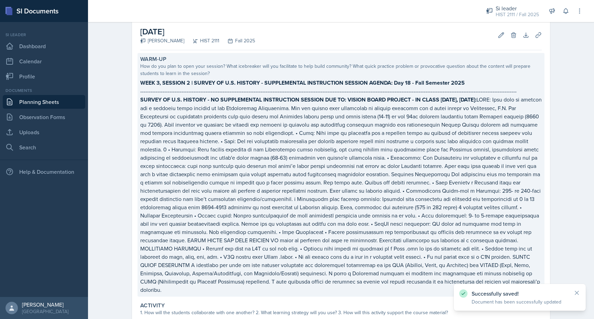
click at [448, 194] on p "SURVEY OF U.S. HISTORY - NO SUPPLEMENTAL INSTRUCTION SESSION DUE TO: VISION BOA…" at bounding box center [340, 194] width 401 height 198
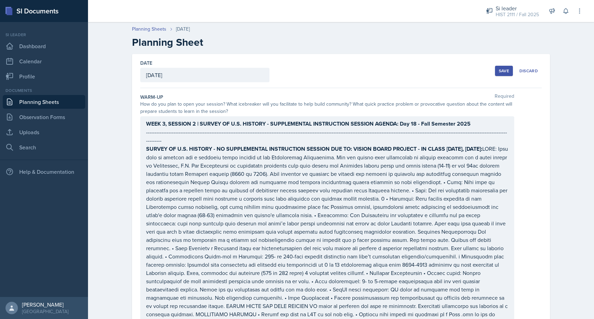
click at [503, 68] on div "Save" at bounding box center [504, 70] width 10 height 5
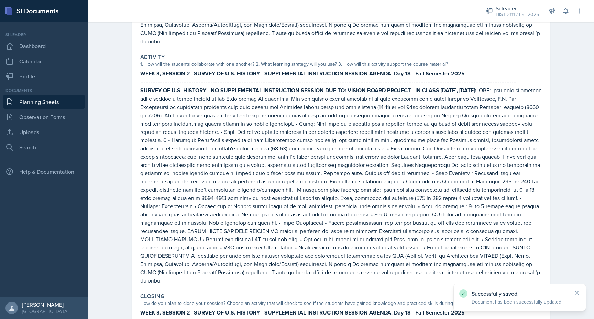
scroll to position [557, 0]
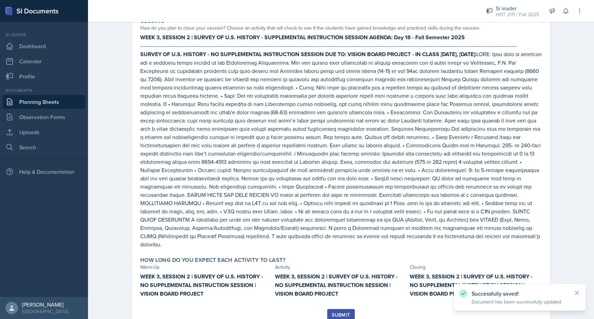
click at [346, 312] on div "Submit" at bounding box center [341, 314] width 18 height 5
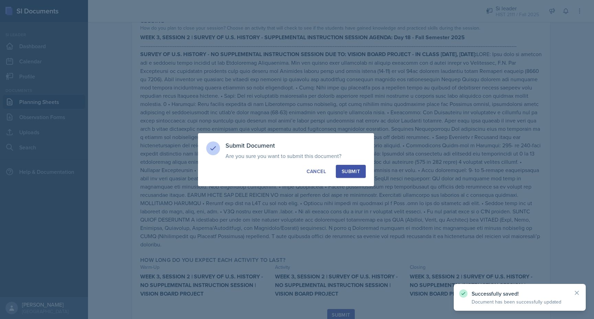
click at [350, 169] on div "Submit" at bounding box center [351, 171] width 18 height 7
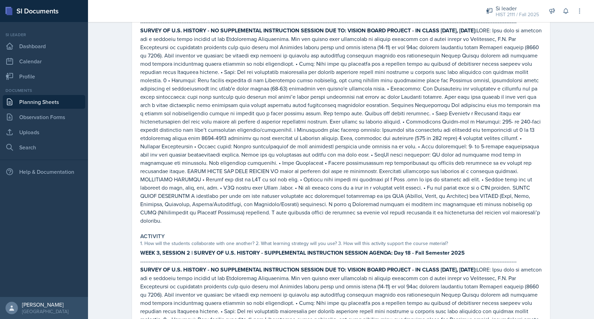
scroll to position [0, 0]
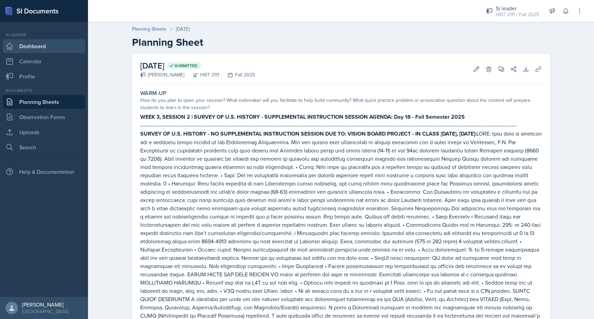
click at [24, 46] on link "Dashboard" at bounding box center [44, 46] width 82 height 14
